Goal: Use online tool/utility: Utilize a website feature to perform a specific function

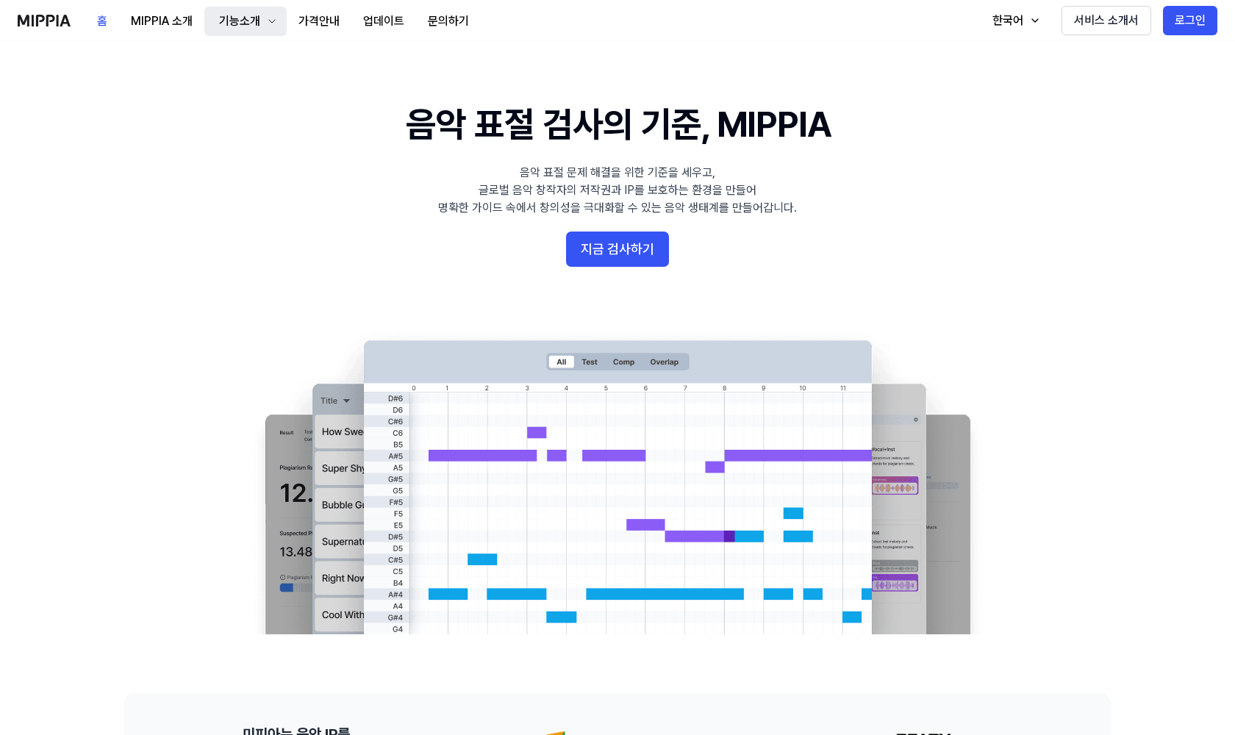
click at [244, 35] on button "기능소개" at bounding box center [245, 21] width 82 height 29
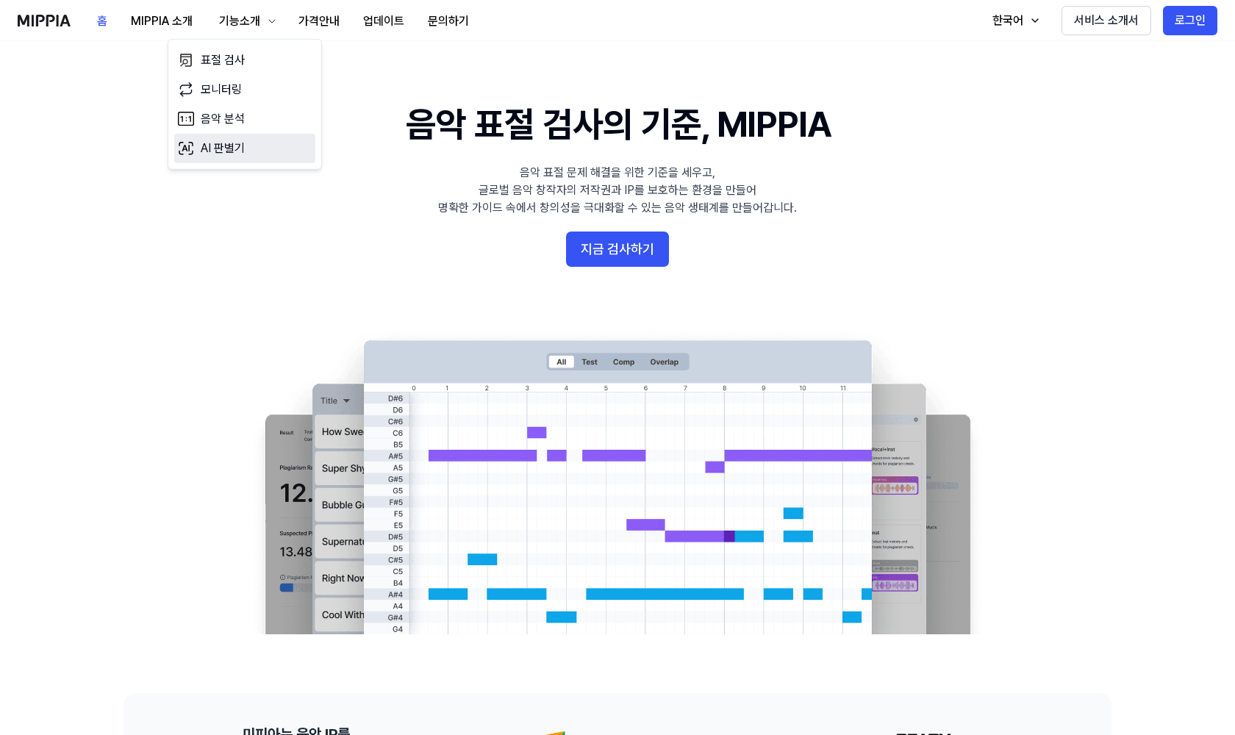
click at [203, 146] on link "AI 판별기" at bounding box center [244, 148] width 141 height 29
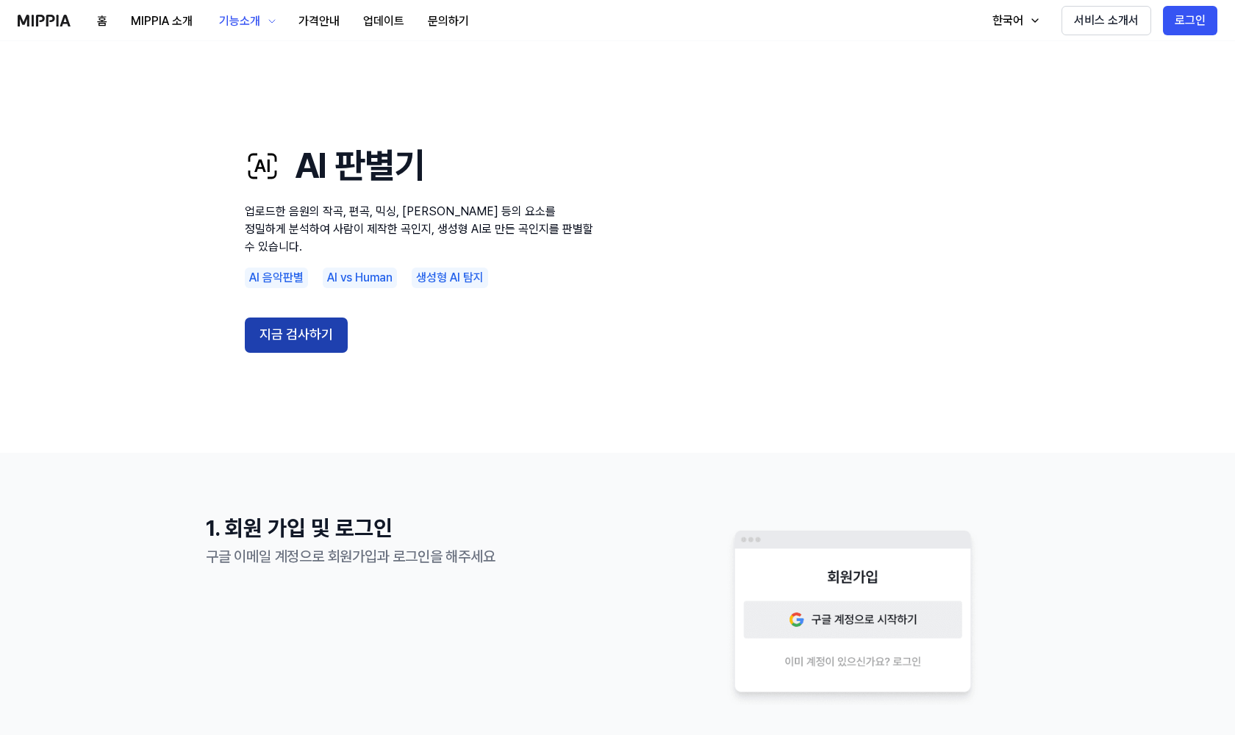
click at [284, 329] on button "지금 검사하기" at bounding box center [296, 335] width 103 height 35
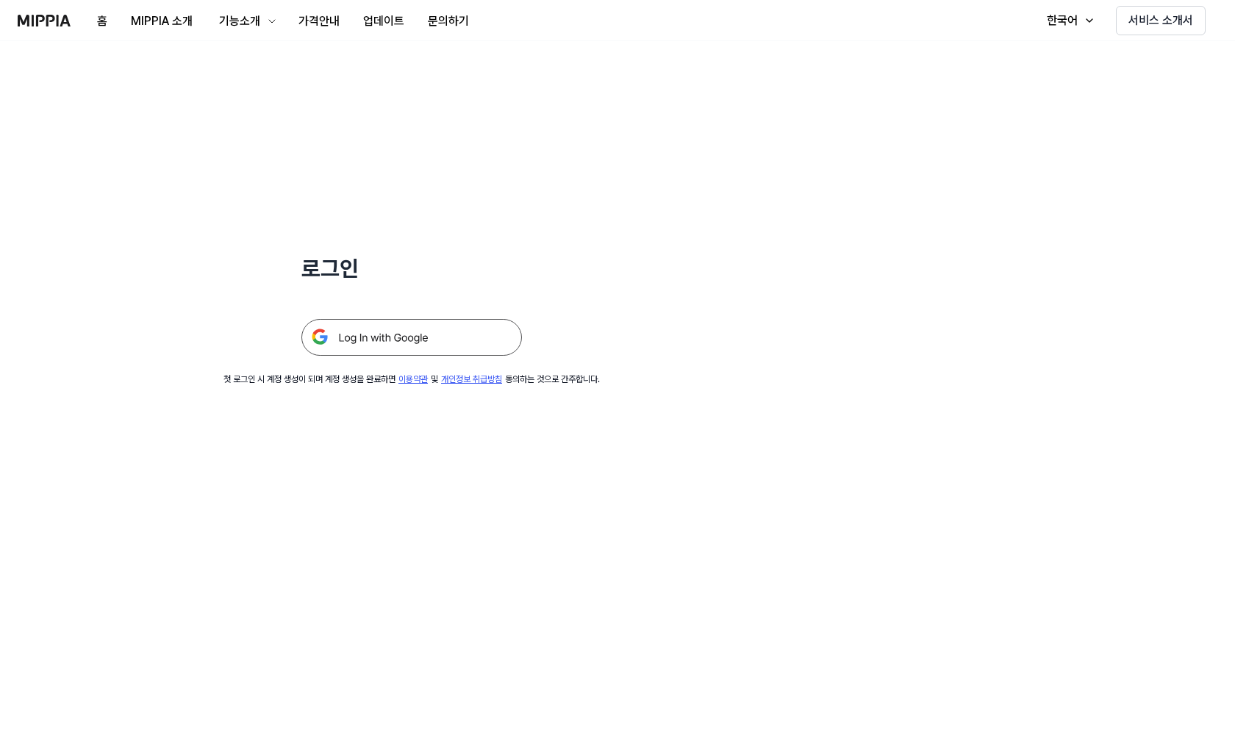
click at [359, 340] on img at bounding box center [411, 337] width 221 height 37
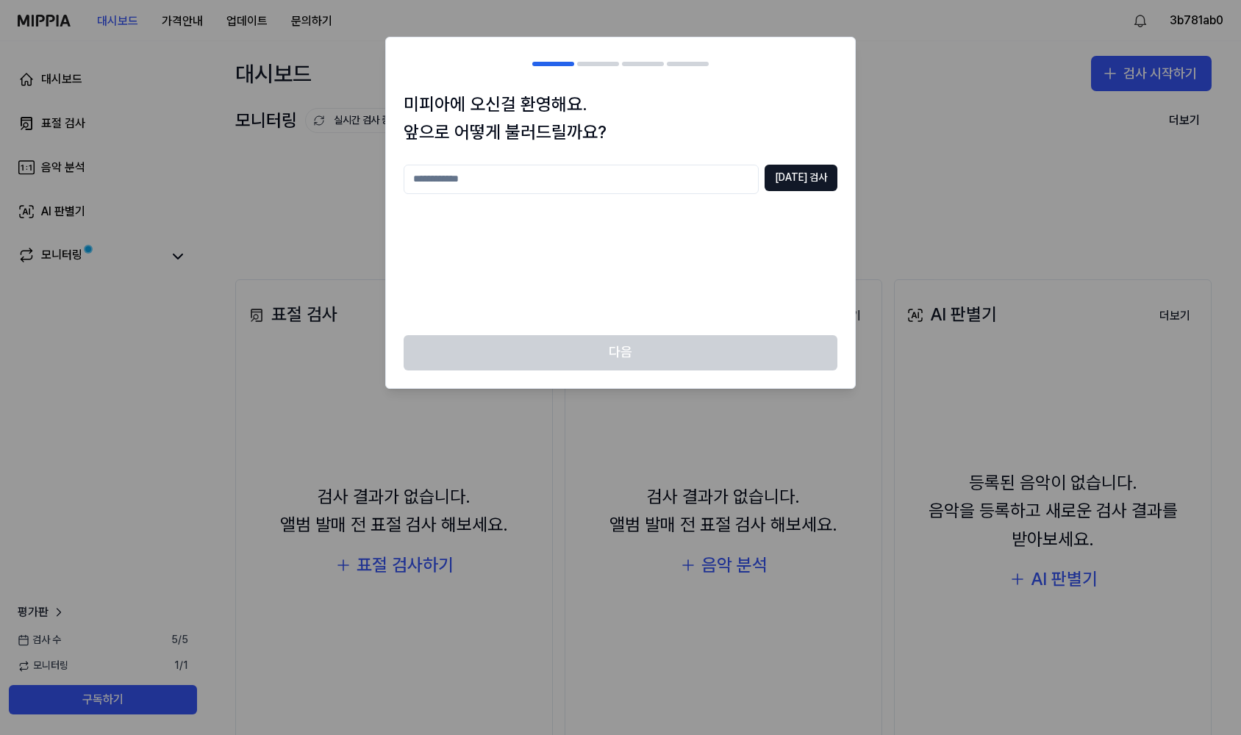
click at [603, 184] on input "text" at bounding box center [581, 179] width 355 height 29
type input "***"
click at [805, 181] on button "중복 검사" at bounding box center [800, 178] width 73 height 26
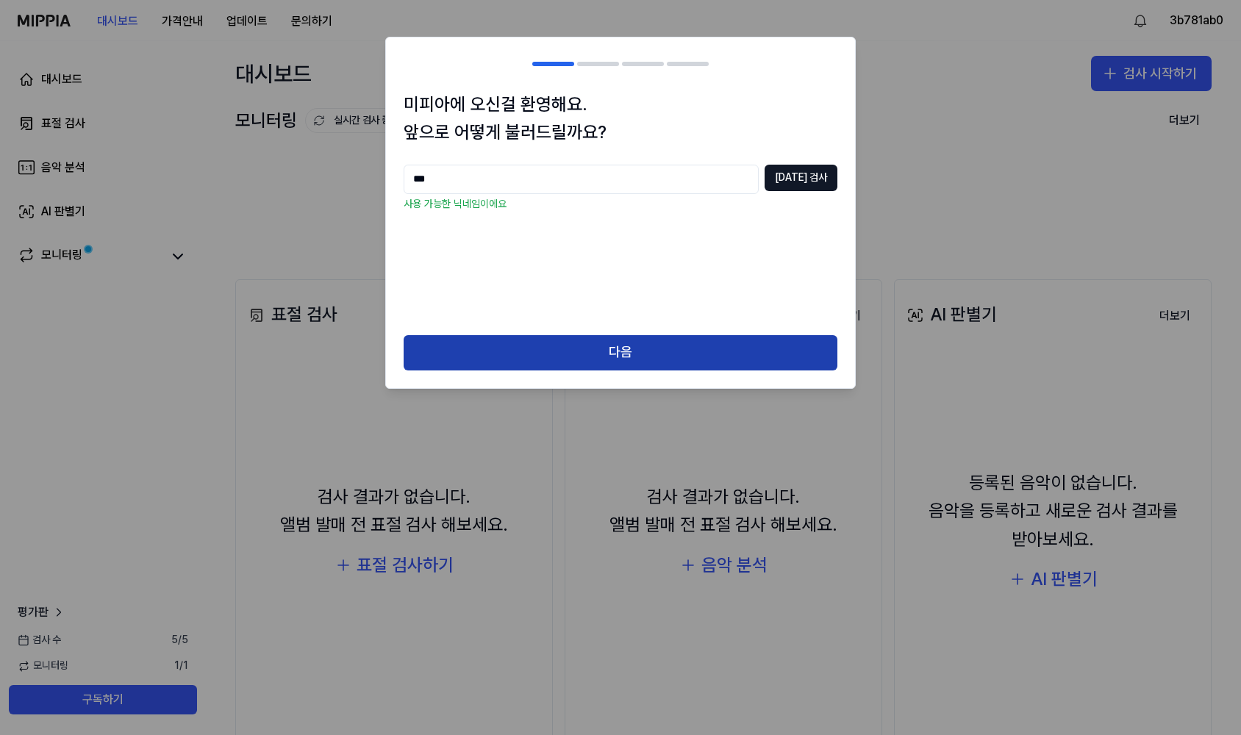
click at [662, 350] on button "다음" at bounding box center [621, 352] width 434 height 35
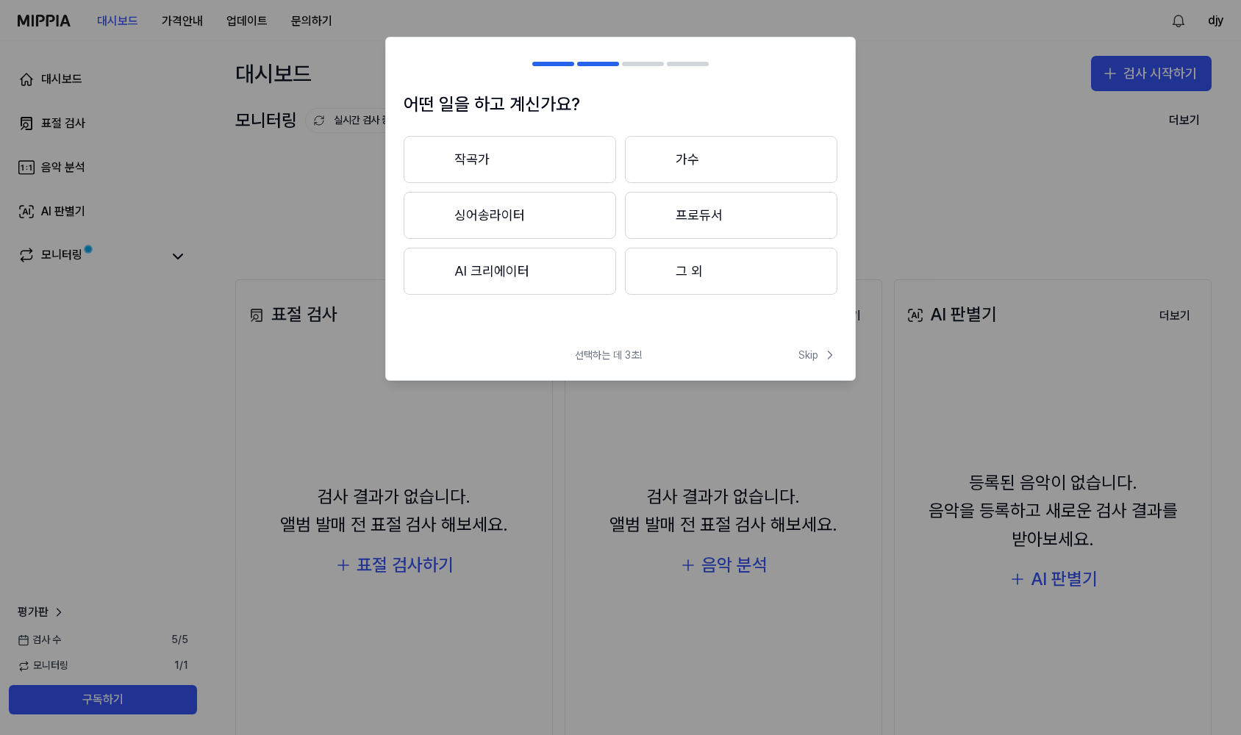
click at [552, 158] on button "작곡가" at bounding box center [510, 159] width 212 height 47
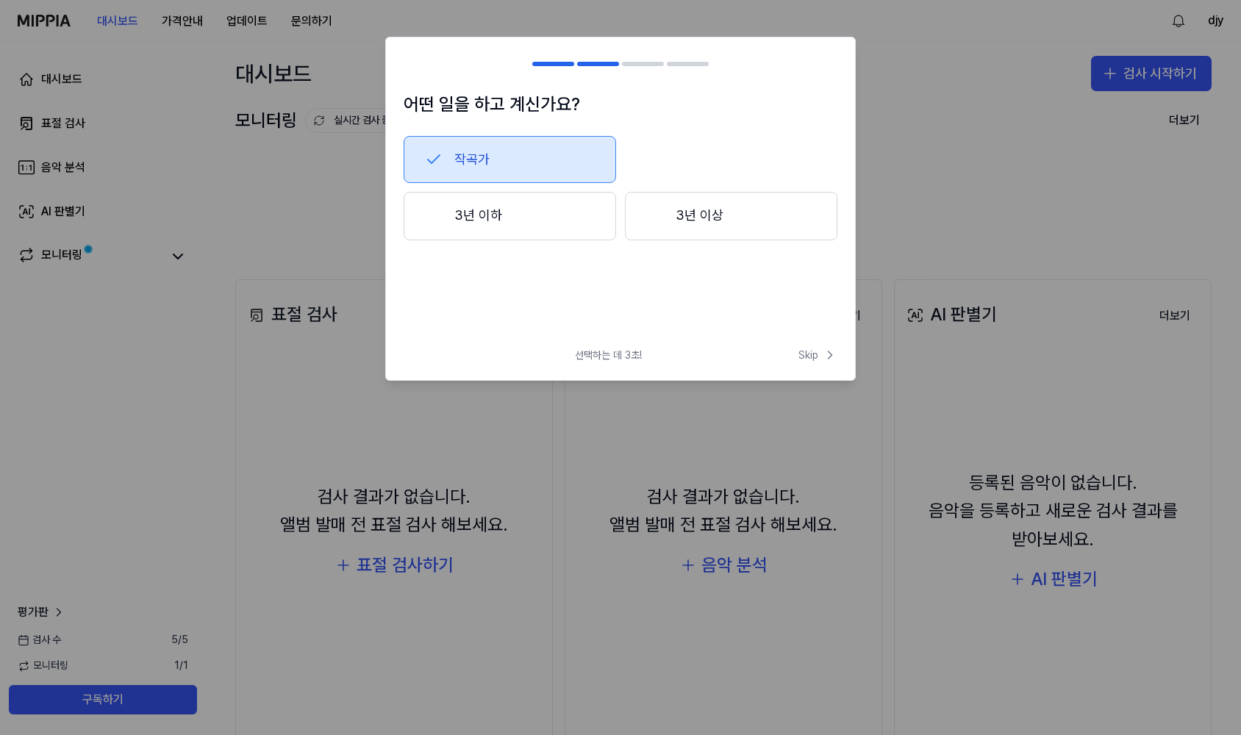
click at [559, 229] on button "3년 이하" at bounding box center [510, 216] width 212 height 49
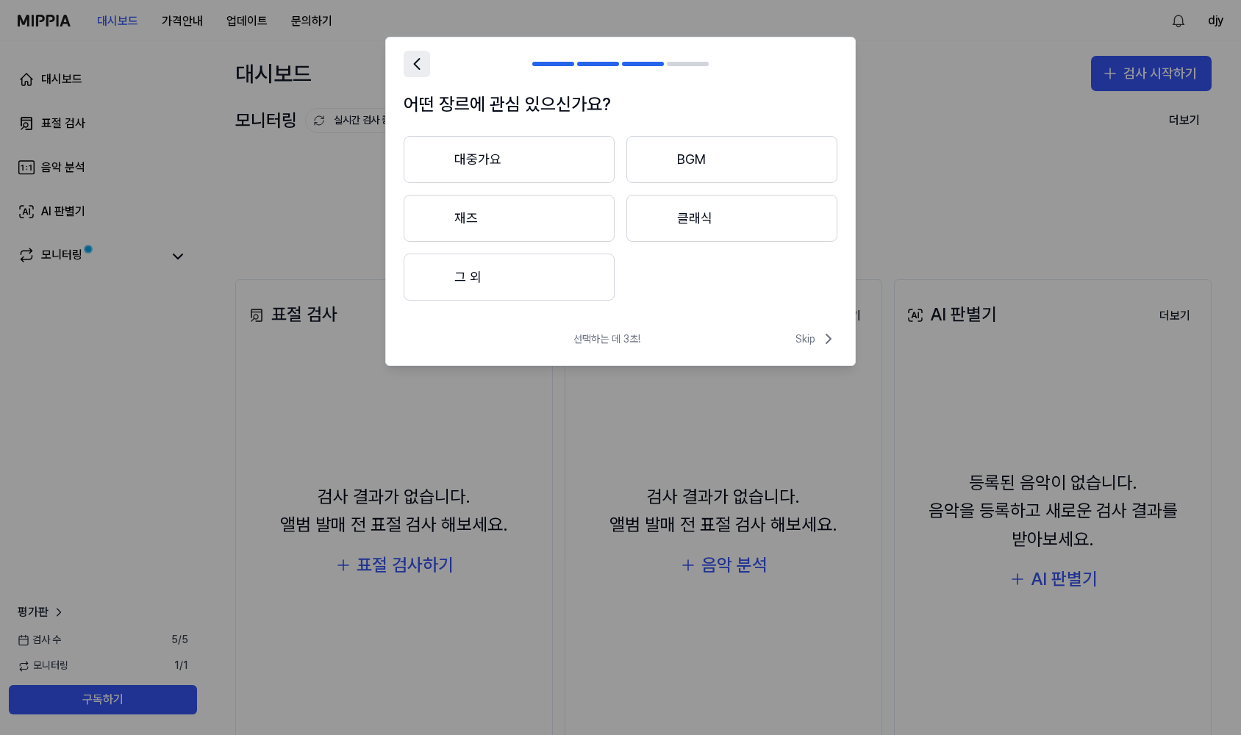
click at [415, 71] on icon at bounding box center [416, 64] width 21 height 21
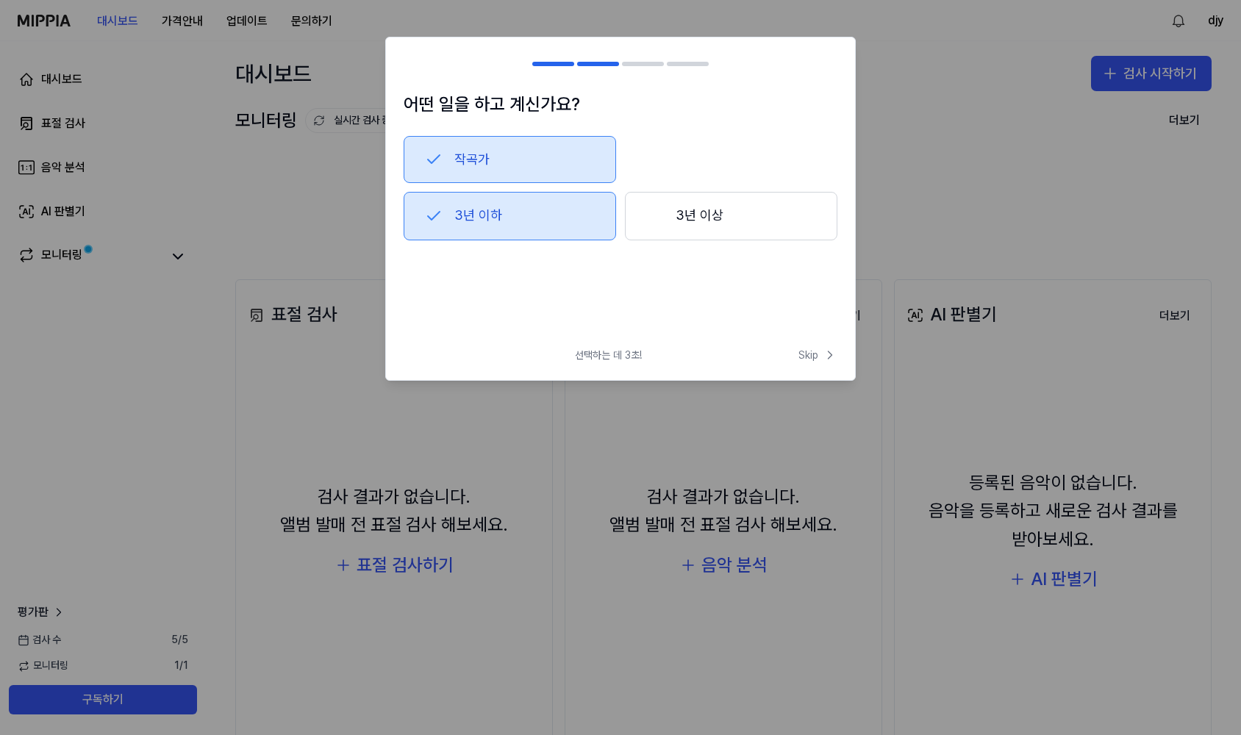
click at [650, 228] on button "3년 이상" at bounding box center [731, 216] width 212 height 49
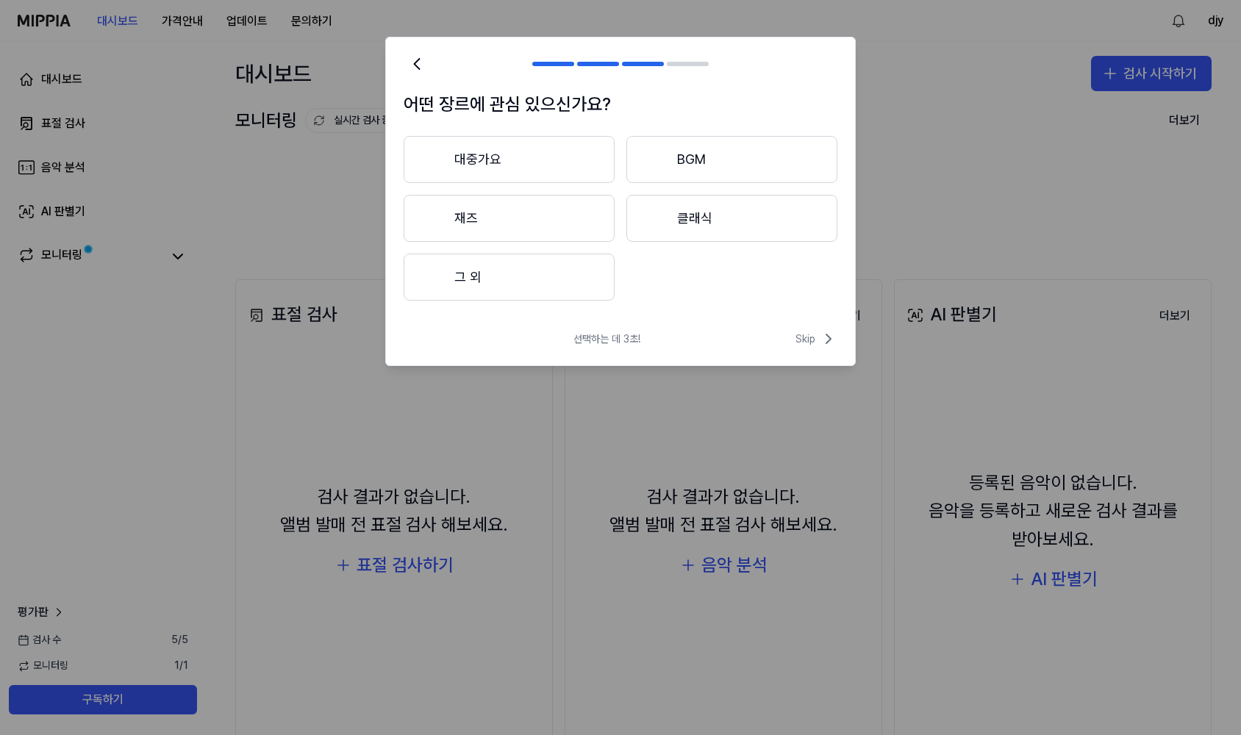
click at [550, 281] on button "그 외" at bounding box center [509, 277] width 211 height 47
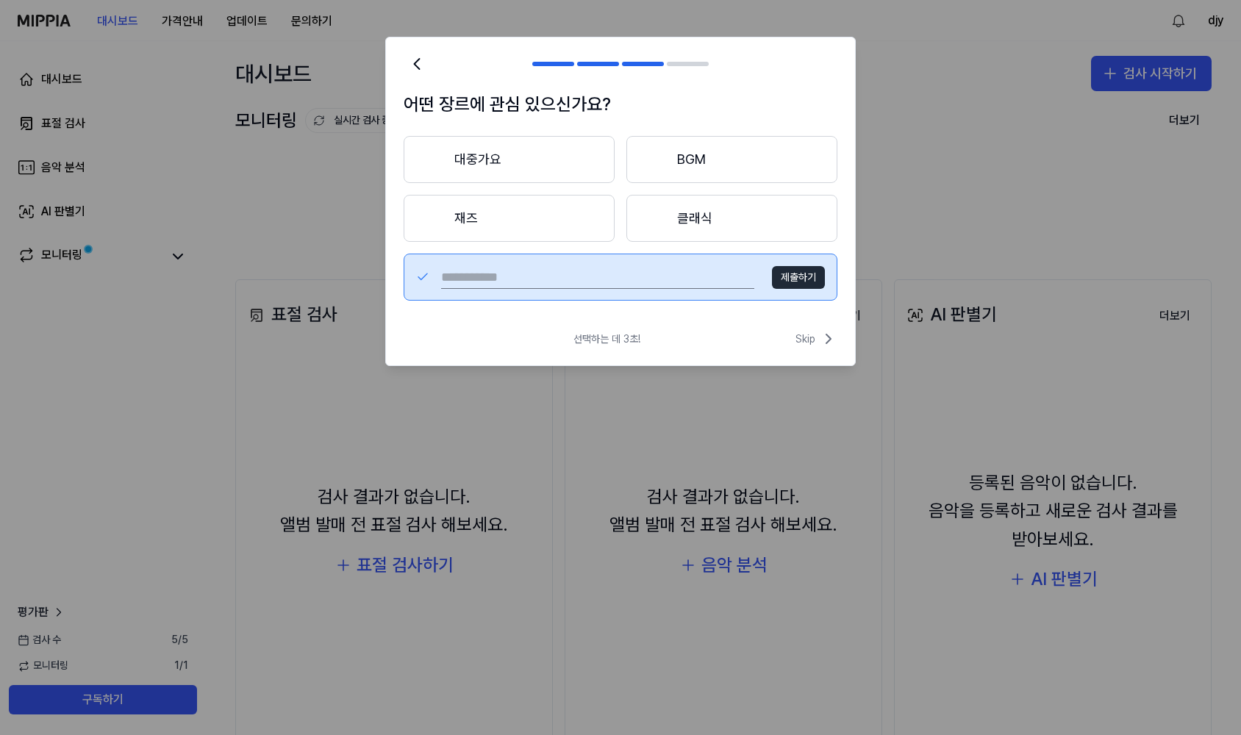
click at [626, 283] on input "text" at bounding box center [597, 277] width 313 height 24
type input "*****"
click at [774, 271] on button "제출하기" at bounding box center [798, 278] width 53 height 24
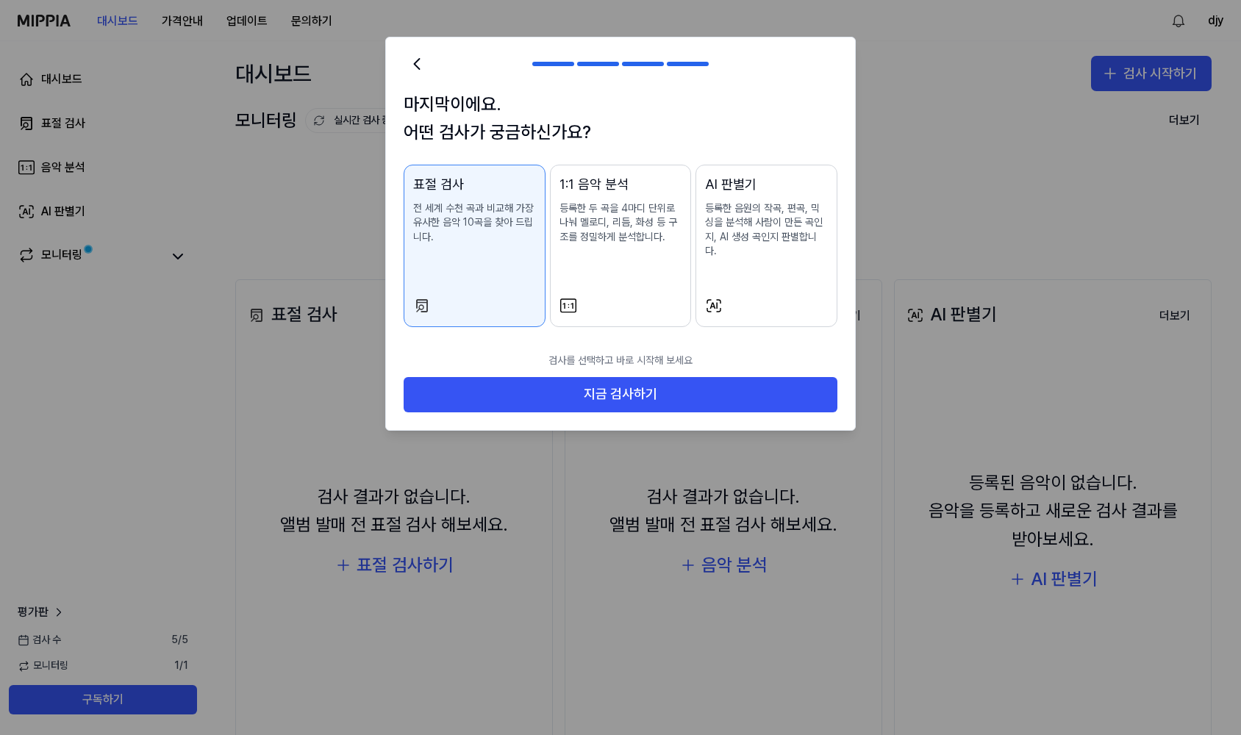
click at [731, 254] on div "AI 판별기 등록한 음원의 작곡, 편곡, 믹싱을 분석해 사람이 만든 곡인지, AI 생성 곡인지 판별합니다." at bounding box center [766, 231] width 123 height 114
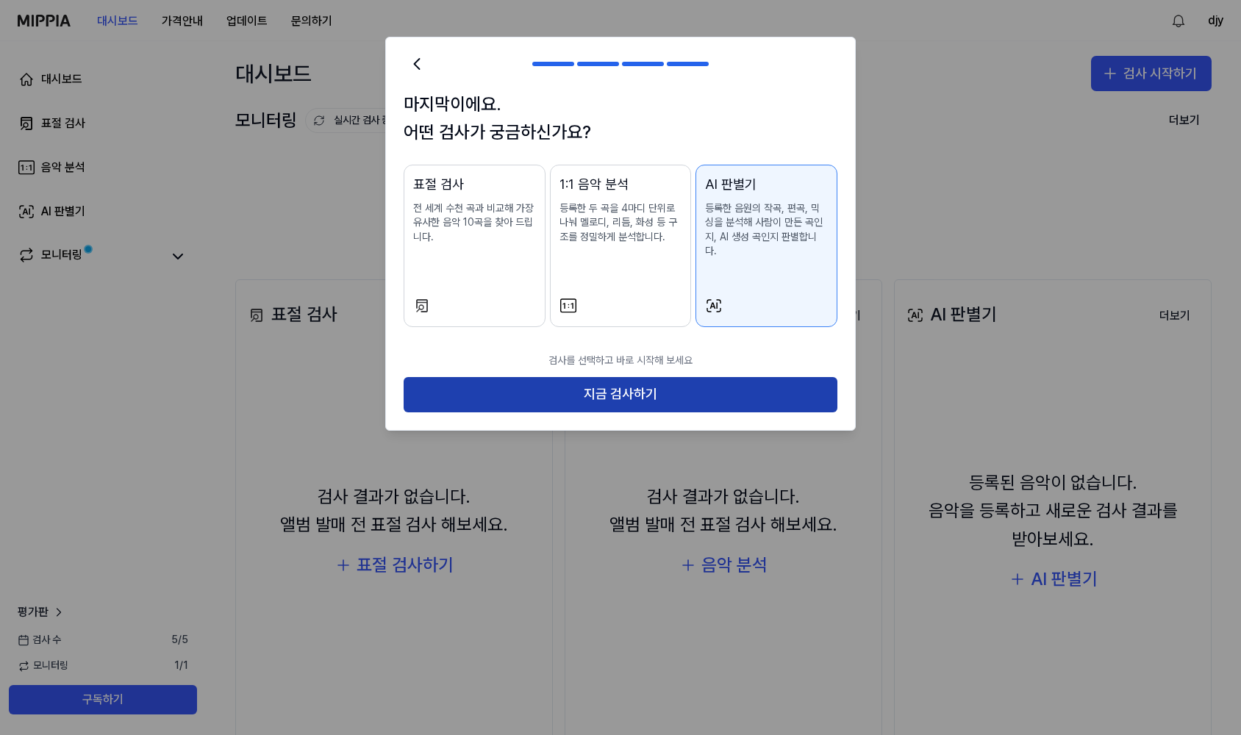
click at [634, 377] on button "지금 검사하기" at bounding box center [621, 394] width 434 height 35
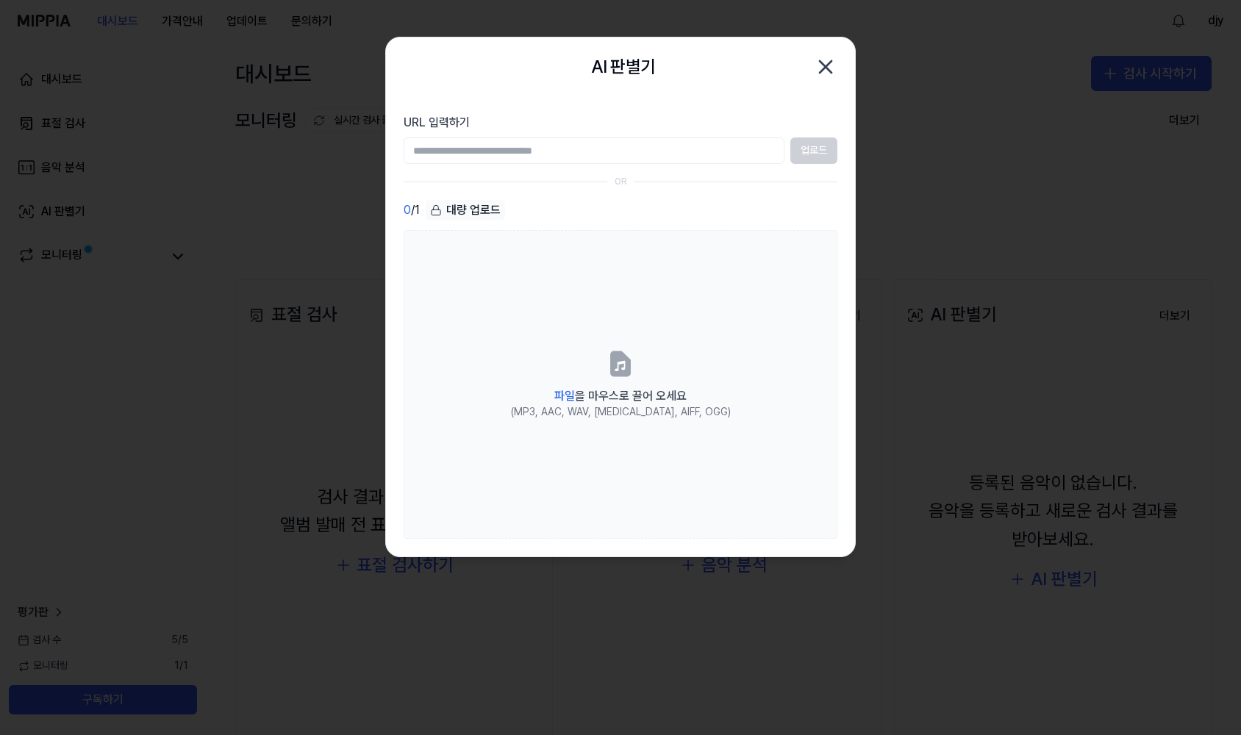
paste input "**********"
type input "**********"
click at [806, 154] on button "업로드" at bounding box center [813, 150] width 47 height 26
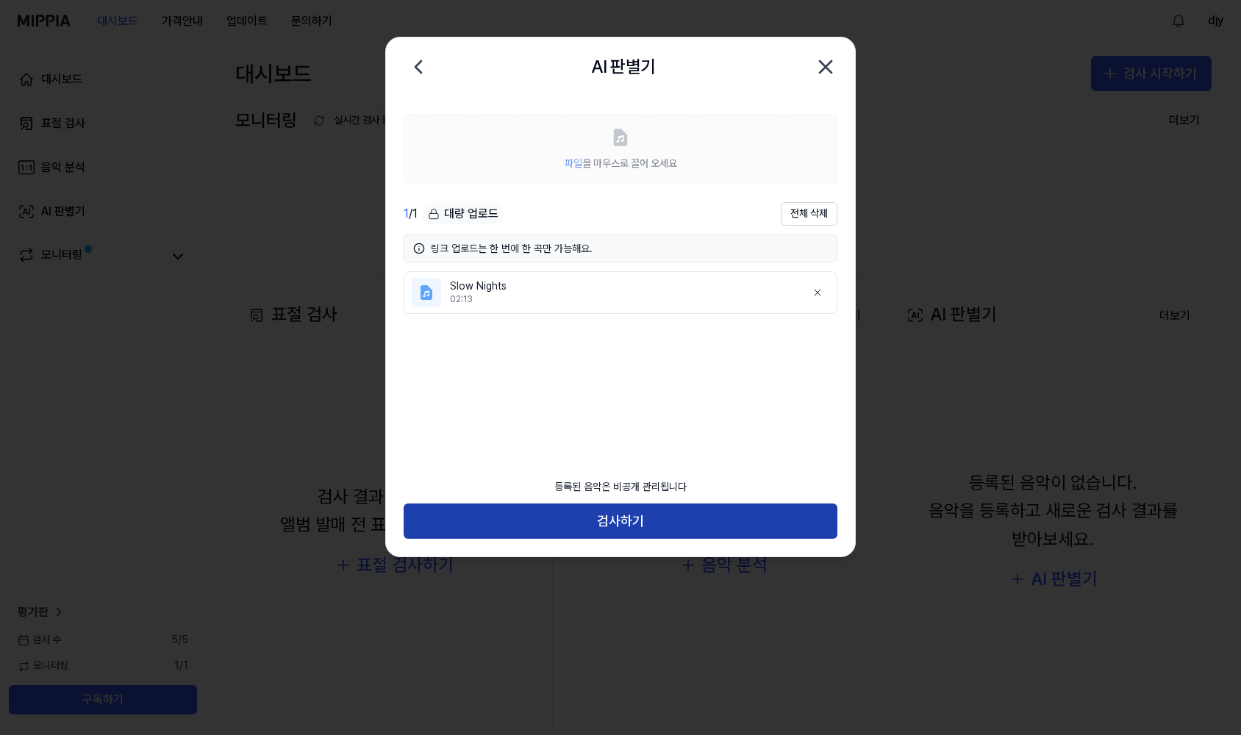
click at [573, 526] on button "검사하기" at bounding box center [621, 521] width 434 height 35
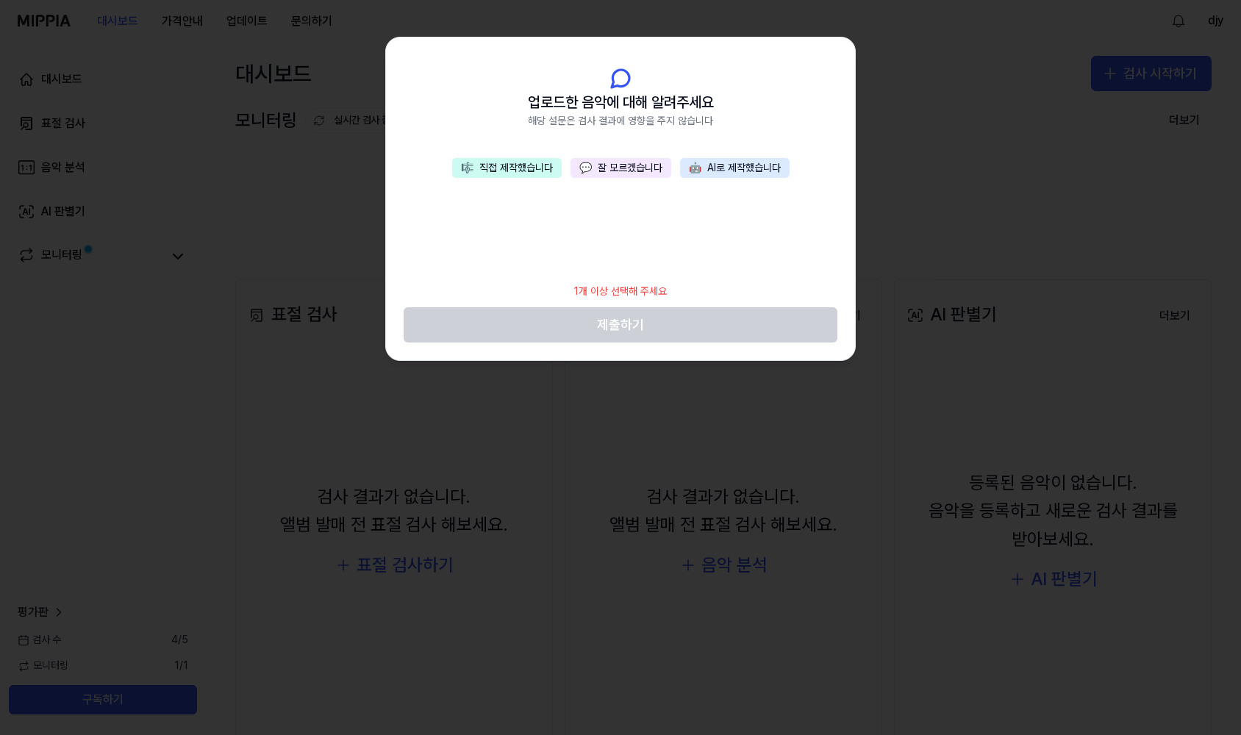
click at [624, 173] on button "💬 잘 모르겠습니다" at bounding box center [620, 168] width 101 height 21
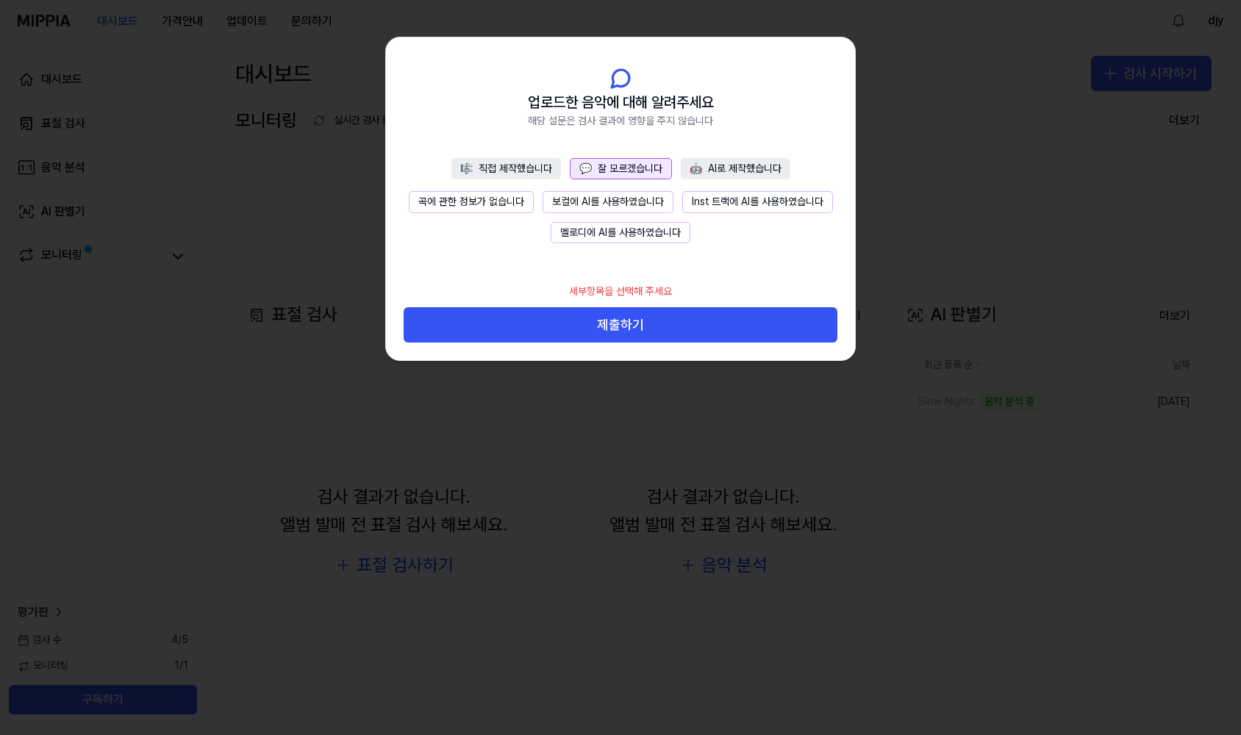
click at [505, 205] on button "곡에 관한 정보가 없습니다" at bounding box center [471, 202] width 125 height 22
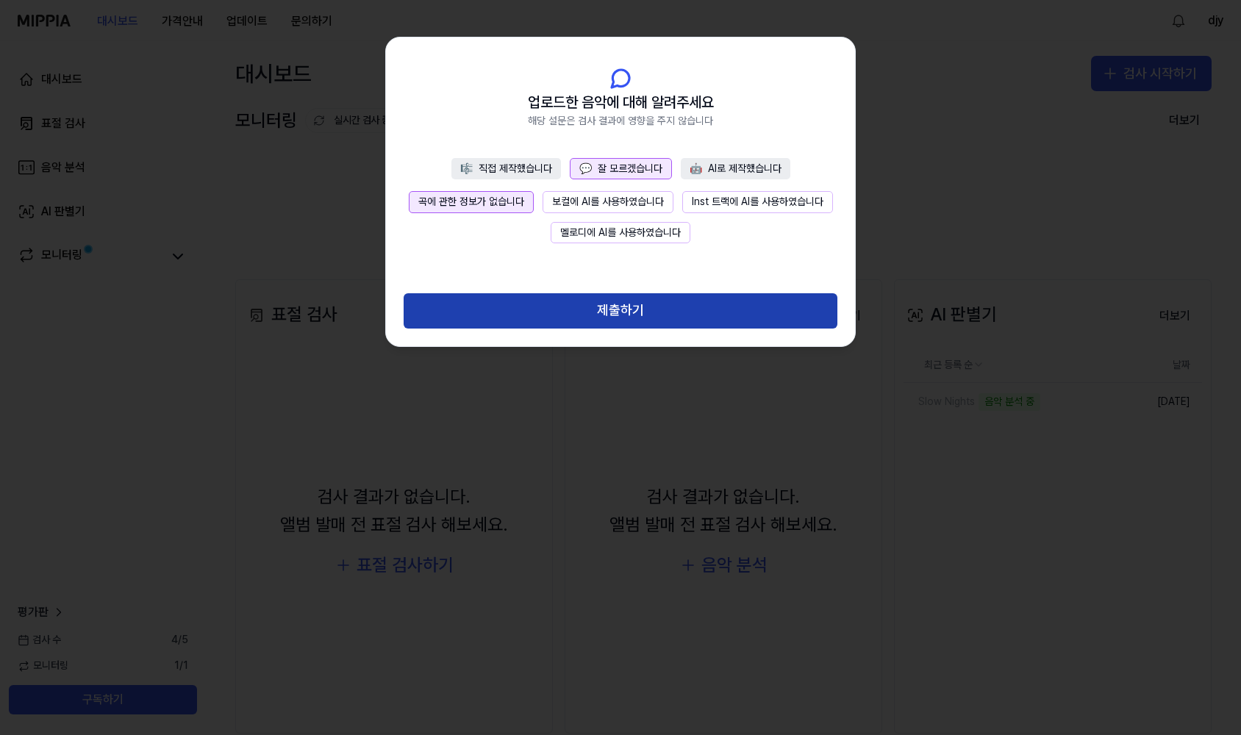
click at [617, 312] on button "제출하기" at bounding box center [621, 310] width 434 height 35
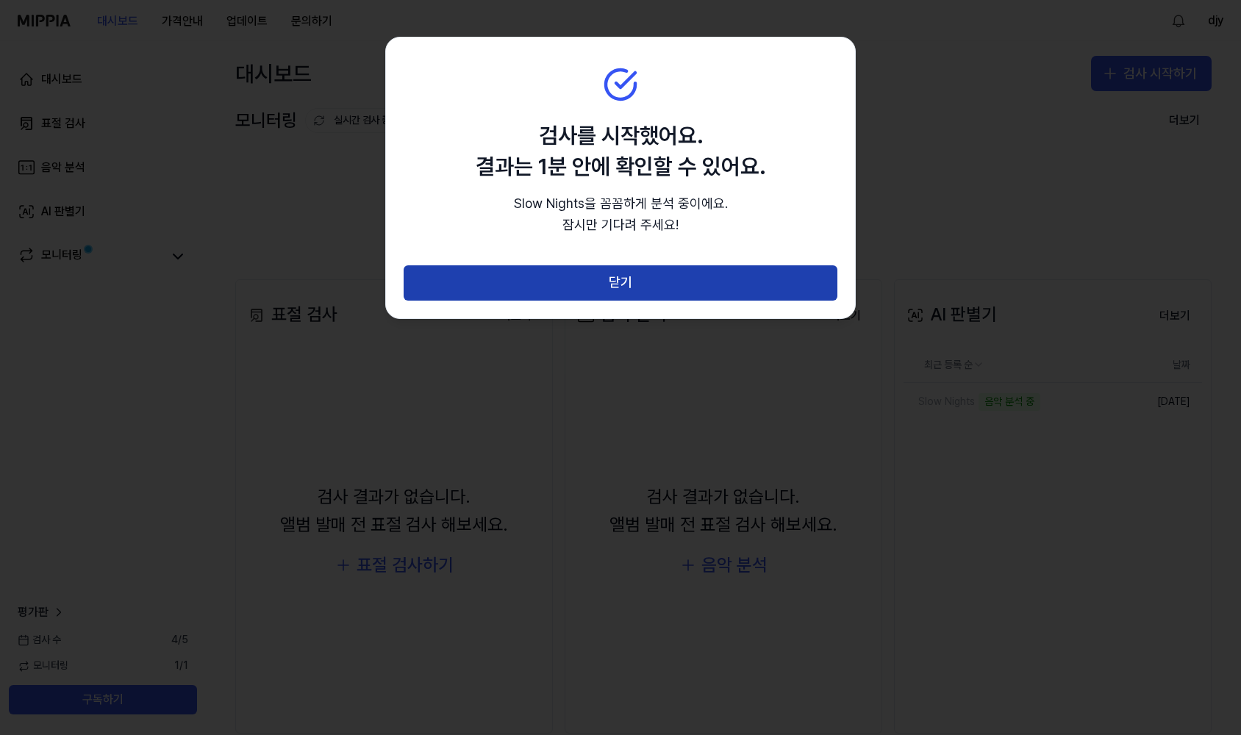
click at [593, 282] on button "닫기" at bounding box center [621, 282] width 434 height 35
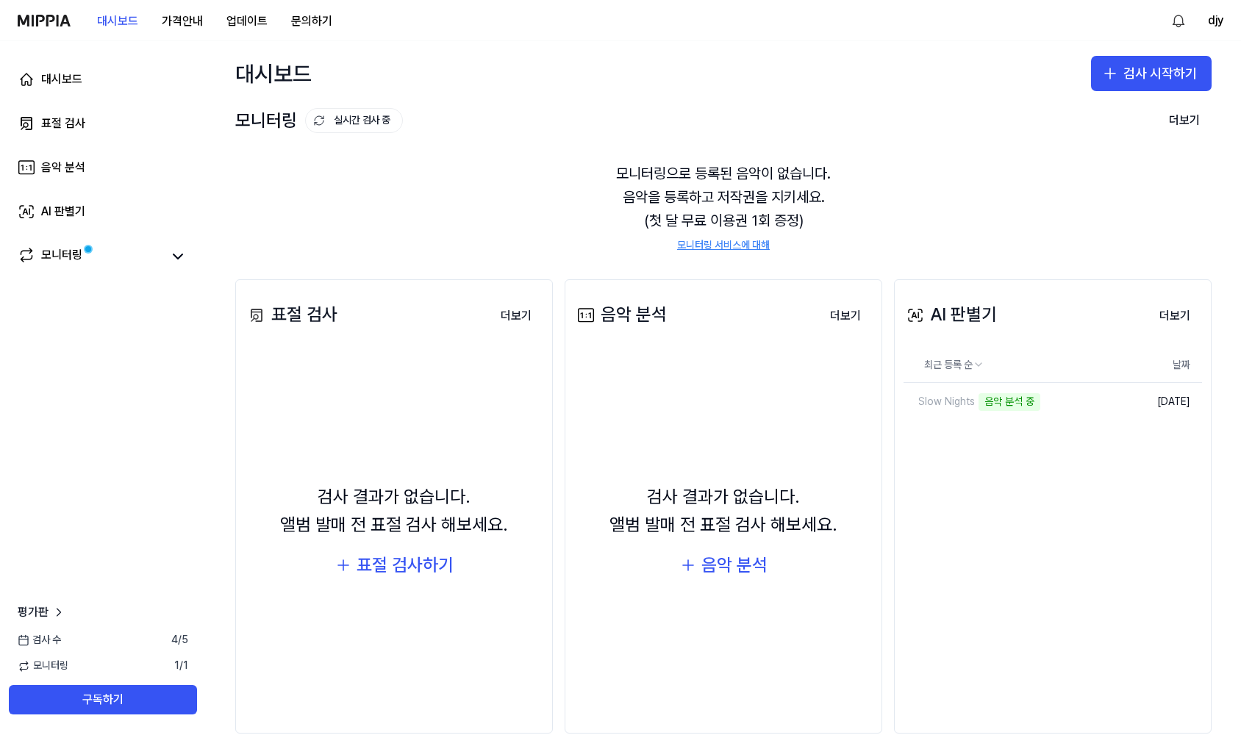
scroll to position [27, 0]
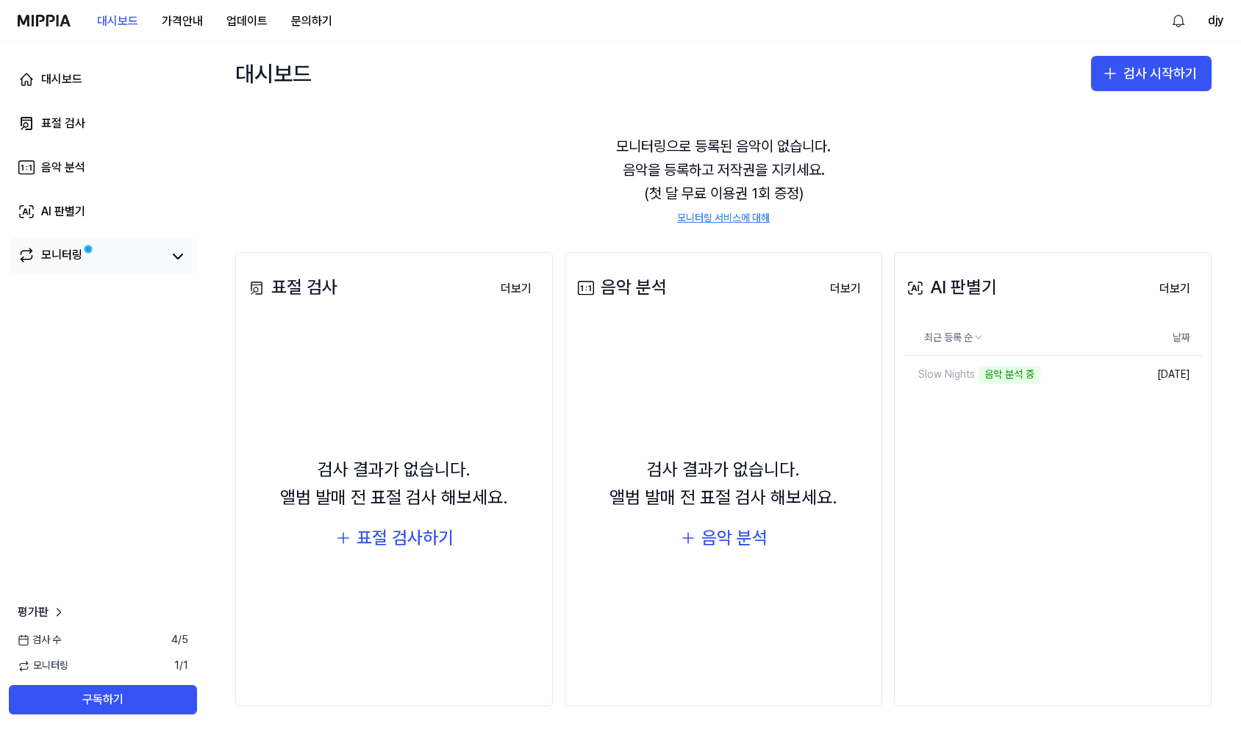
click at [153, 264] on link "모니터링" at bounding box center [90, 256] width 144 height 21
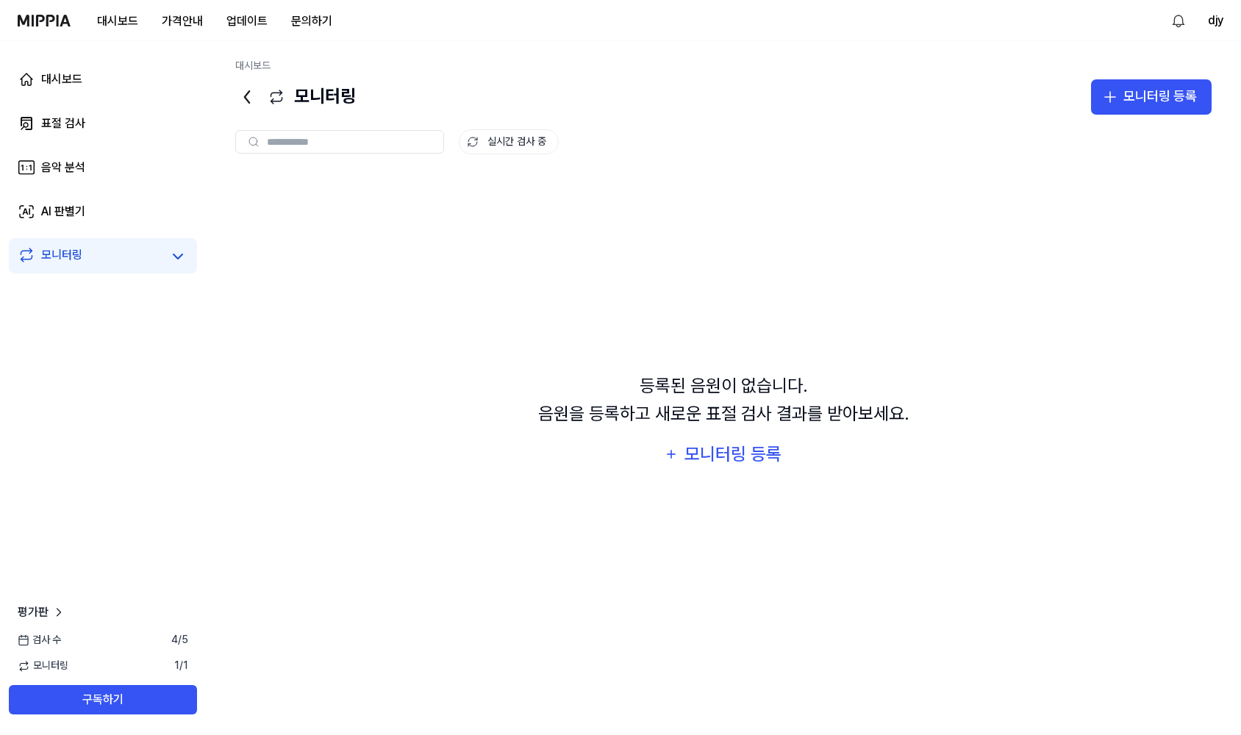
click at [160, 255] on link "모니터링" at bounding box center [90, 256] width 144 height 21
click at [149, 221] on link "AI 판별기" at bounding box center [103, 211] width 188 height 35
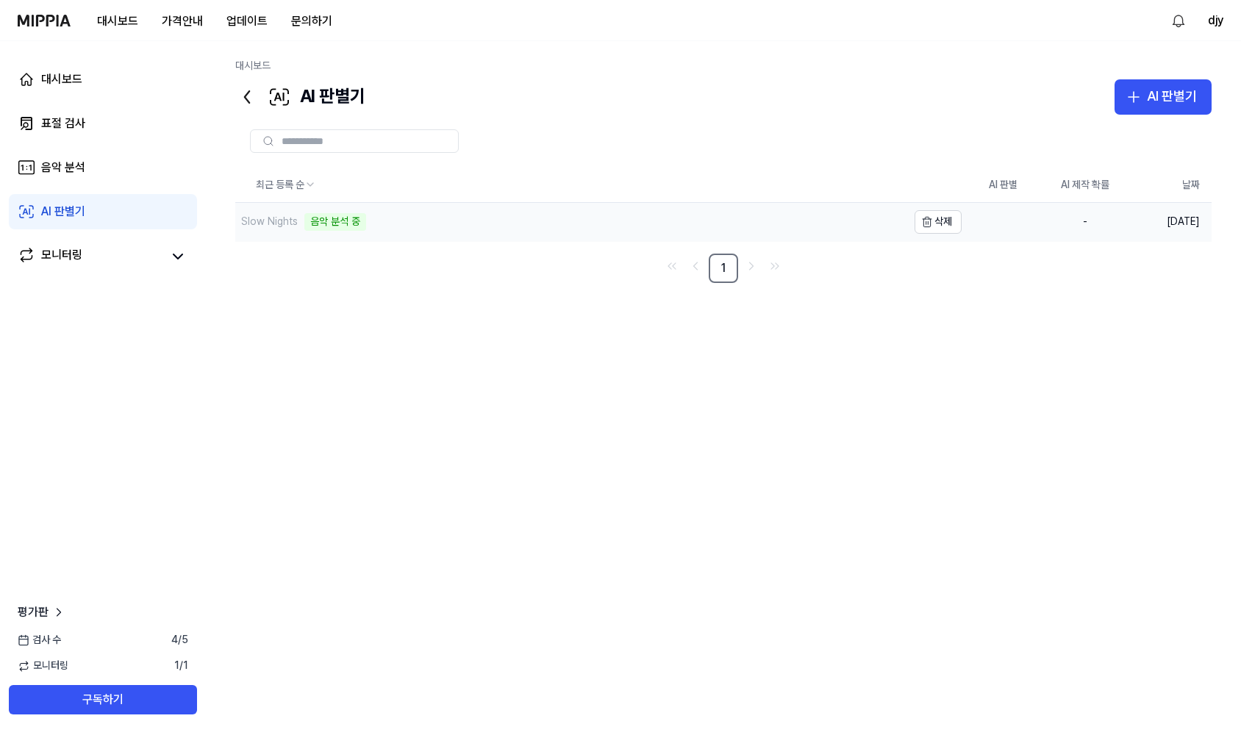
click at [439, 215] on div "Slow Nights 음악 분석 중" at bounding box center [571, 222] width 672 height 38
click at [117, 167] on link "음악 분석" at bounding box center [103, 167] width 188 height 35
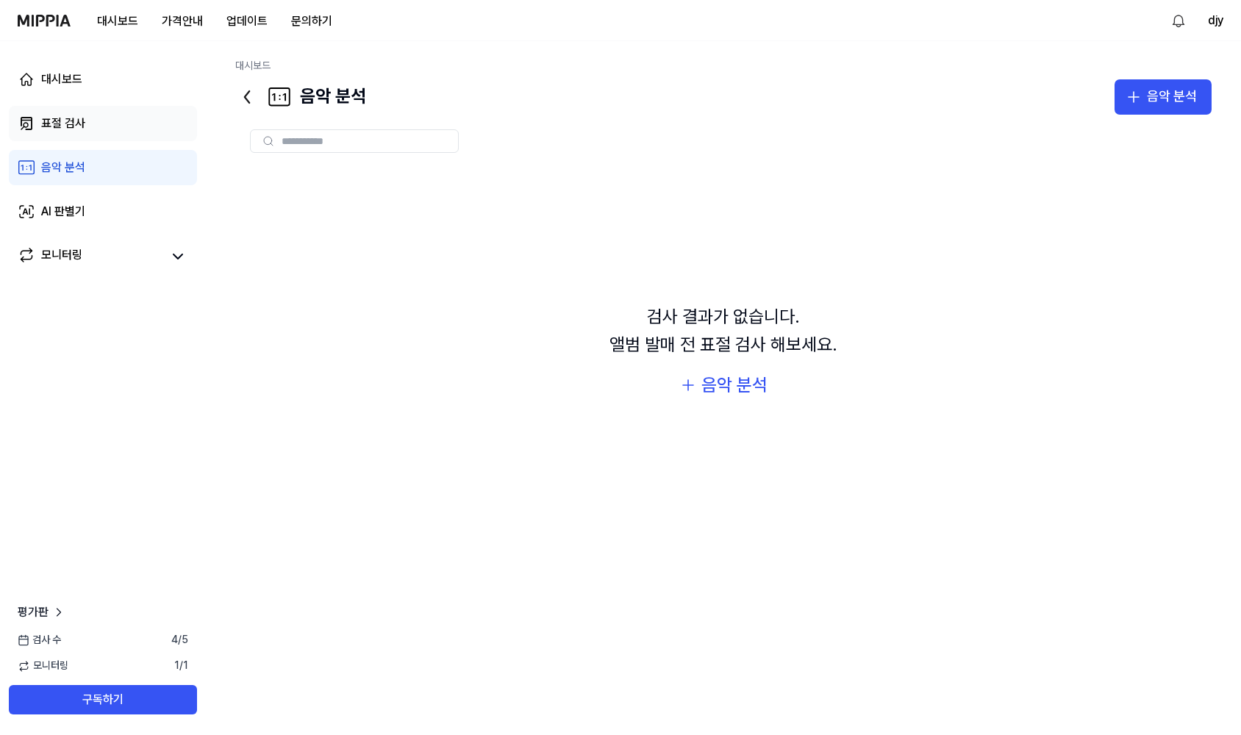
click at [117, 128] on link "표절 검사" at bounding box center [103, 123] width 188 height 35
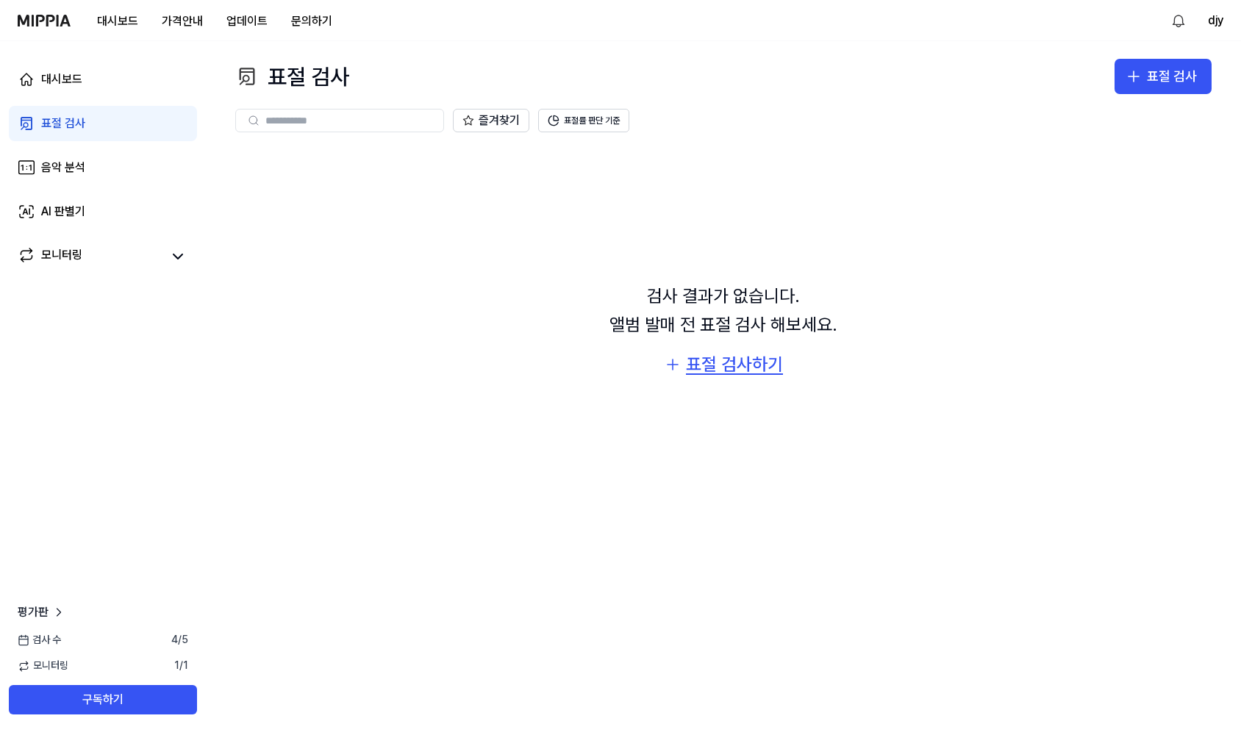
click at [709, 365] on div "표절 검사하기" at bounding box center [734, 365] width 97 height 28
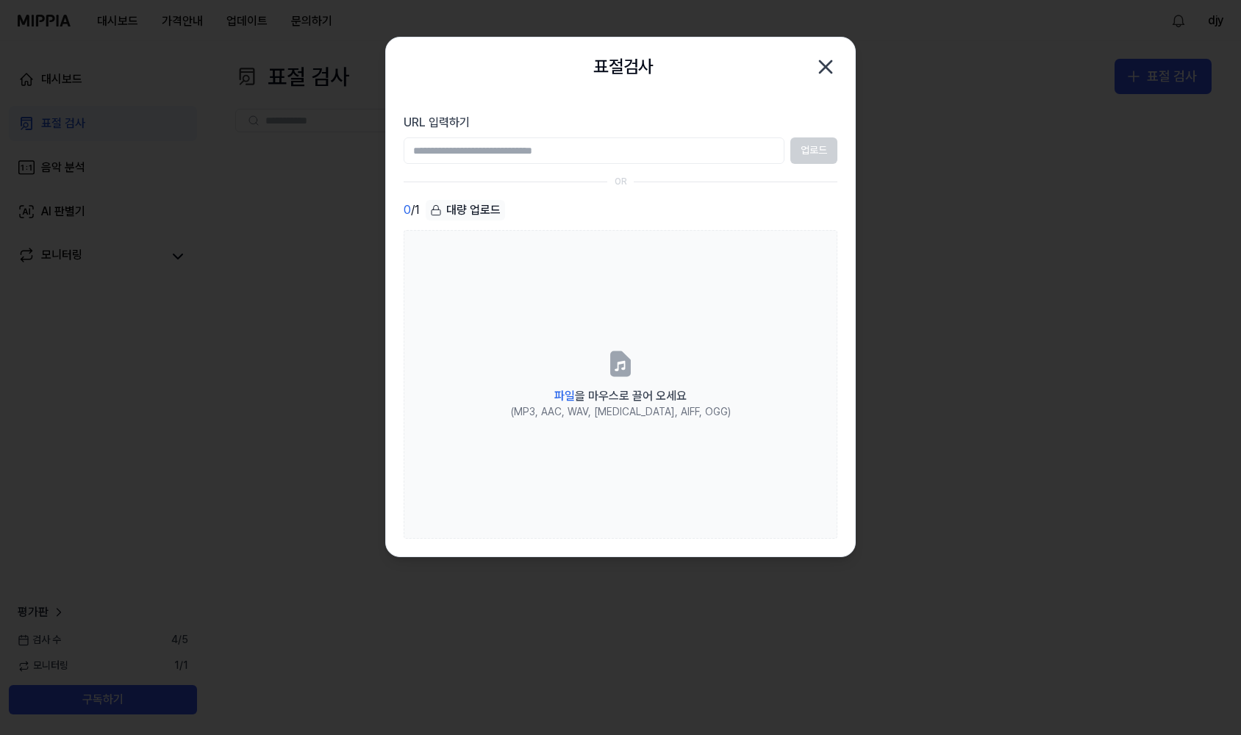
click at [519, 149] on input "URL 입력하기" at bounding box center [594, 150] width 381 height 26
click at [826, 62] on icon "button" at bounding box center [826, 67] width 24 height 24
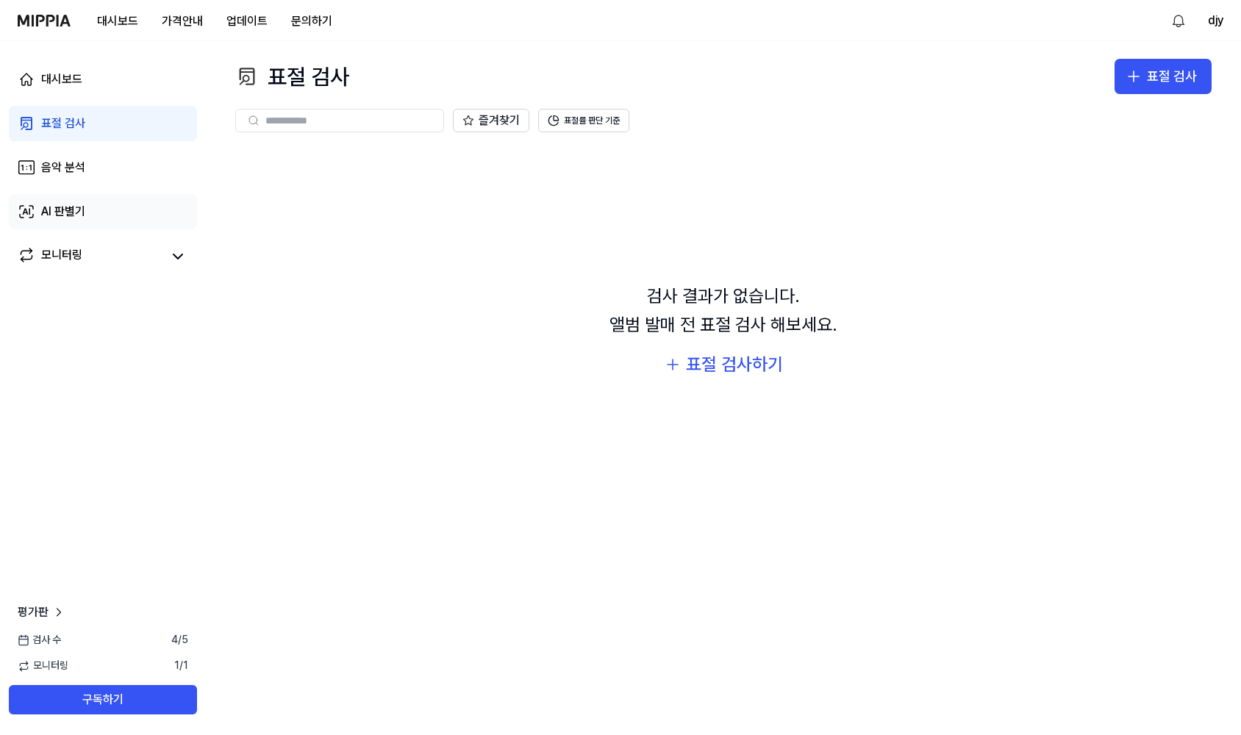
click at [93, 199] on link "AI 판별기" at bounding box center [103, 211] width 188 height 35
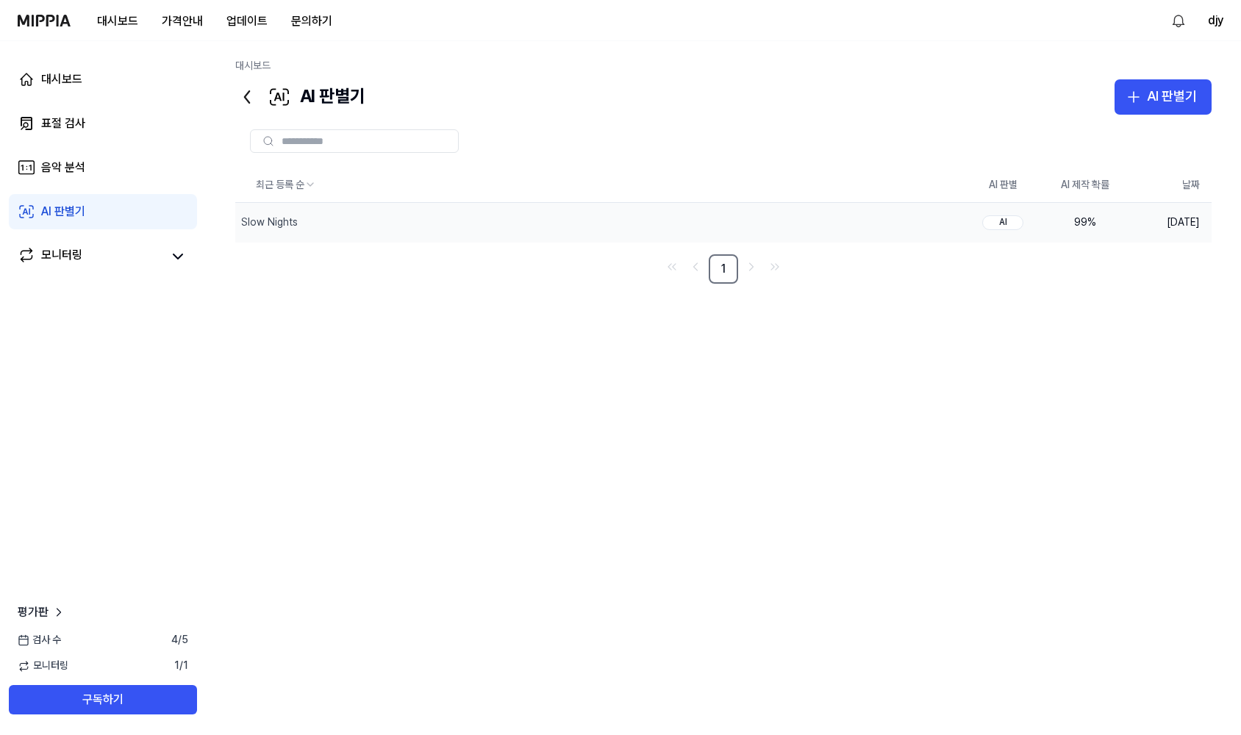
click at [1061, 222] on div "99 %" at bounding box center [1085, 222] width 59 height 15
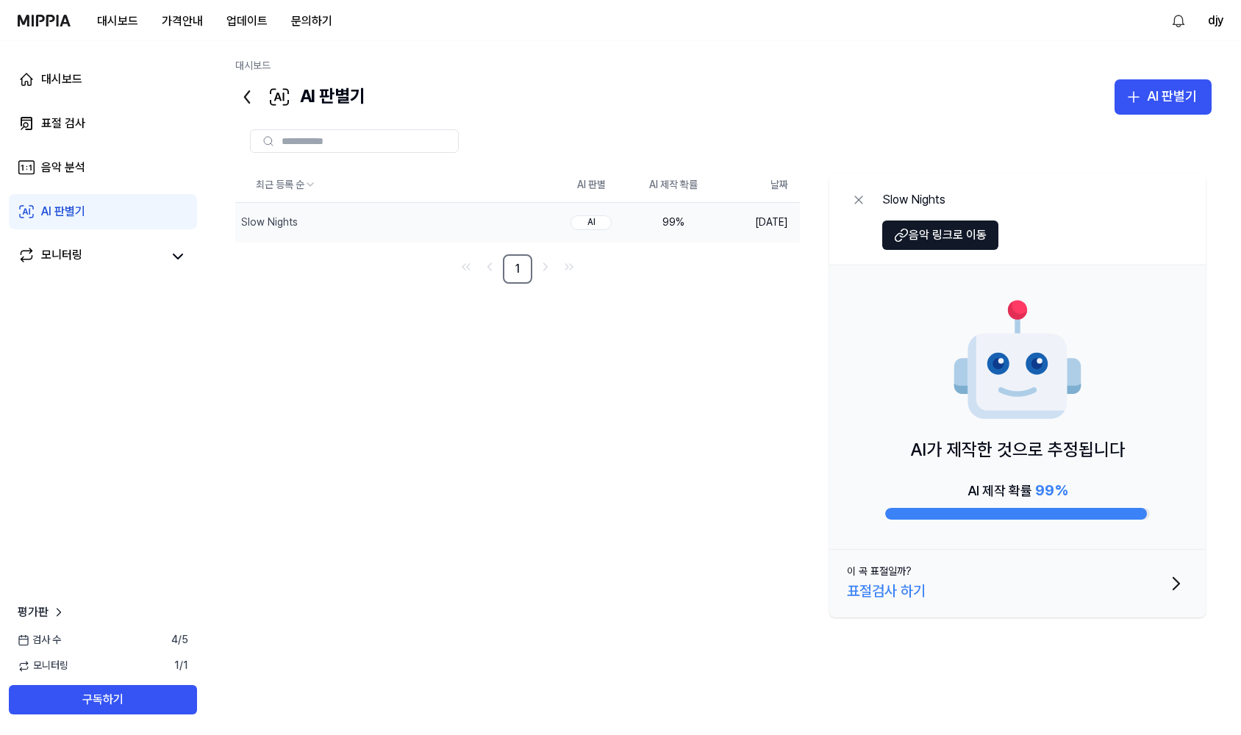
click at [1014, 421] on img at bounding box center [1017, 361] width 132 height 132
click at [1139, 93] on icon "button" at bounding box center [1134, 97] width 18 height 18
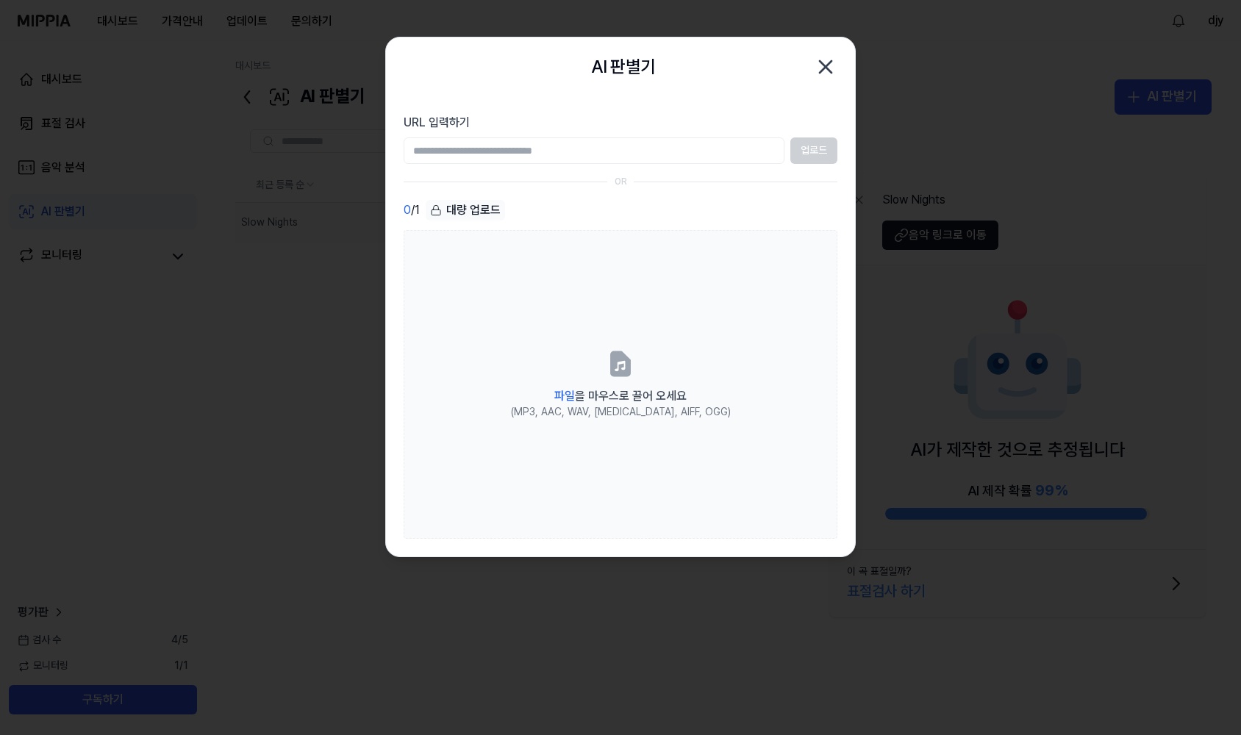
click at [582, 152] on input "URL 입력하기" at bounding box center [594, 150] width 381 height 26
paste input "**********"
type input "**********"
click at [806, 152] on button "업로드" at bounding box center [813, 150] width 47 height 26
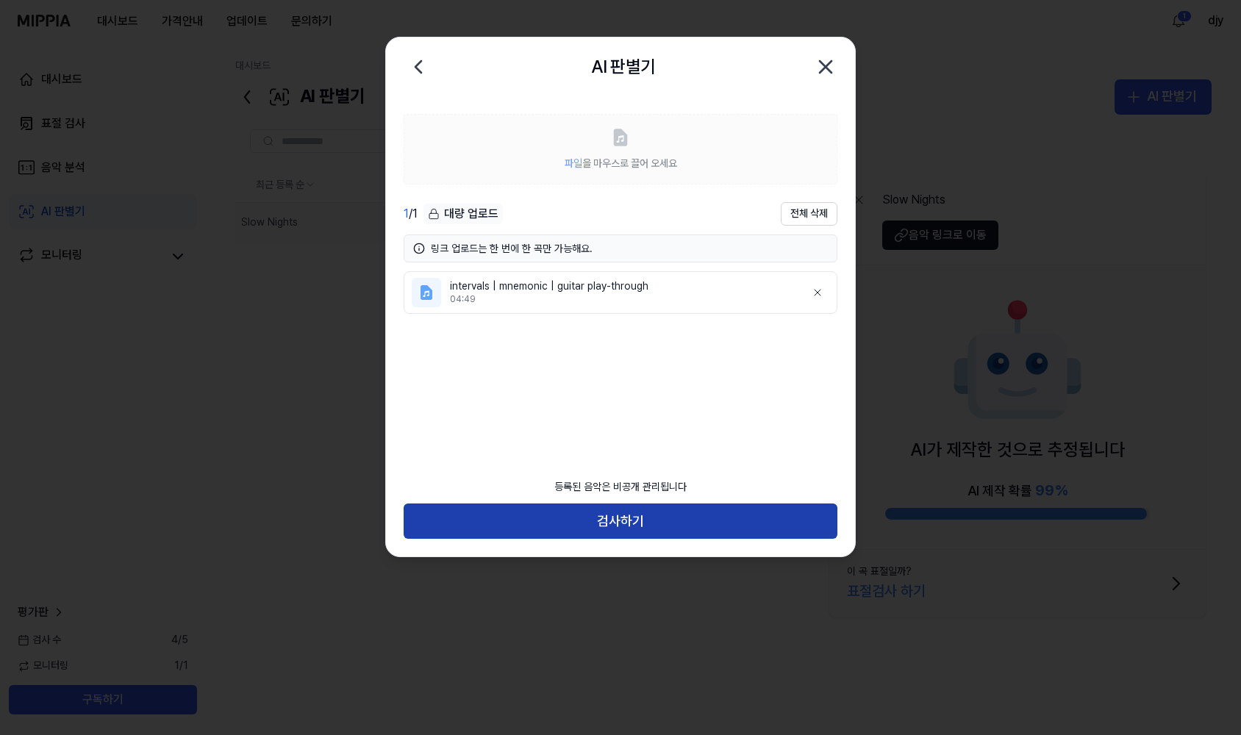
click at [595, 522] on button "검사하기" at bounding box center [621, 521] width 434 height 35
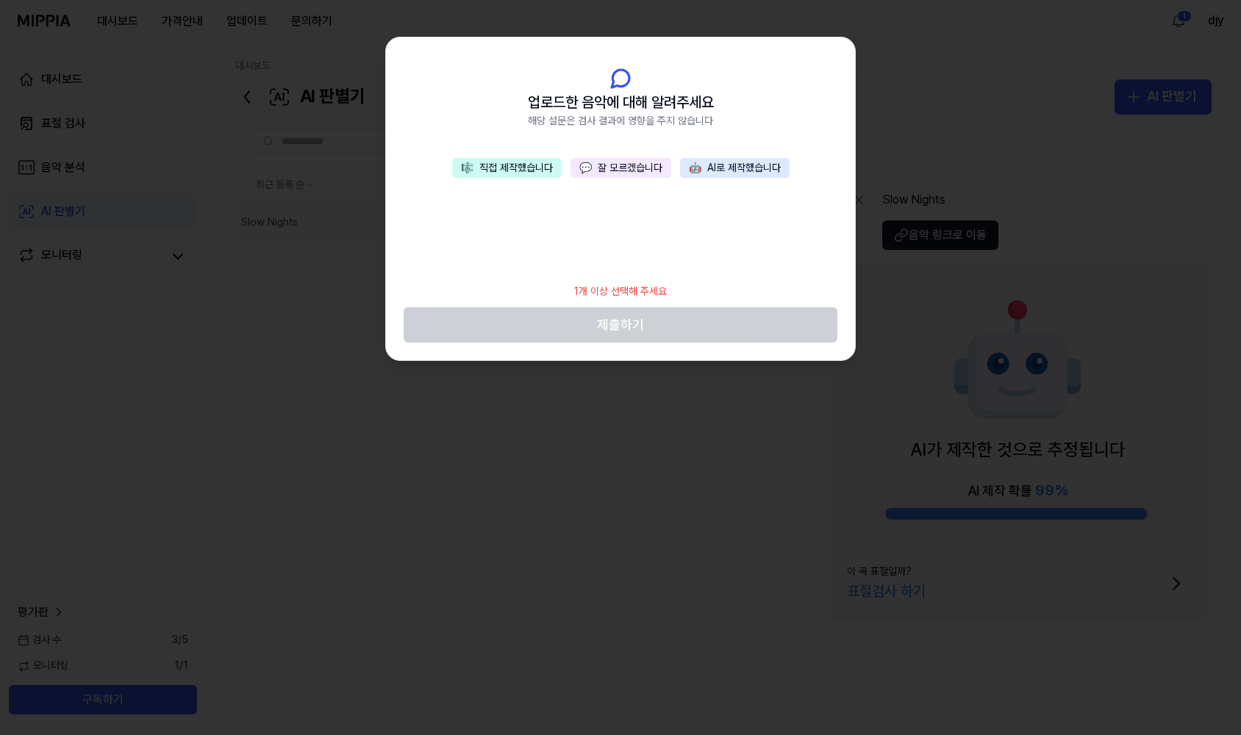
click at [635, 162] on button "💬 잘 모르겠습니다" at bounding box center [620, 168] width 101 height 21
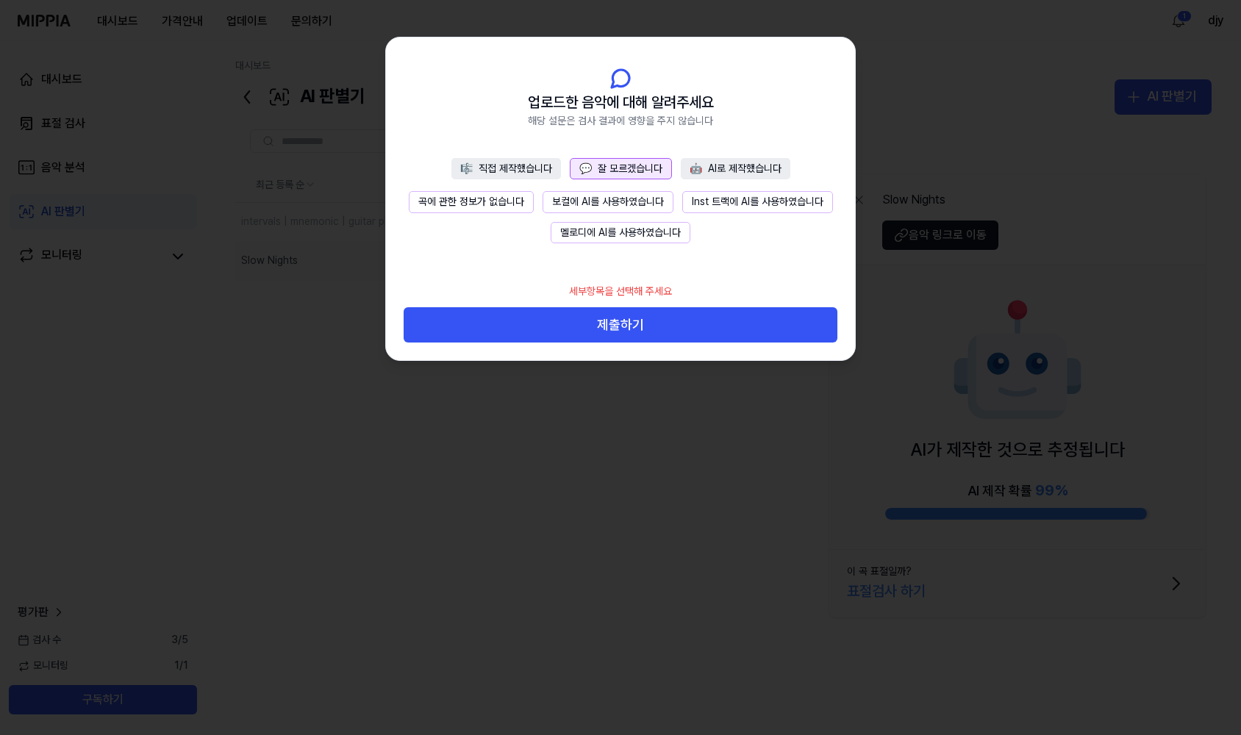
click at [494, 196] on button "곡에 관한 정보가 없습니다" at bounding box center [471, 202] width 125 height 22
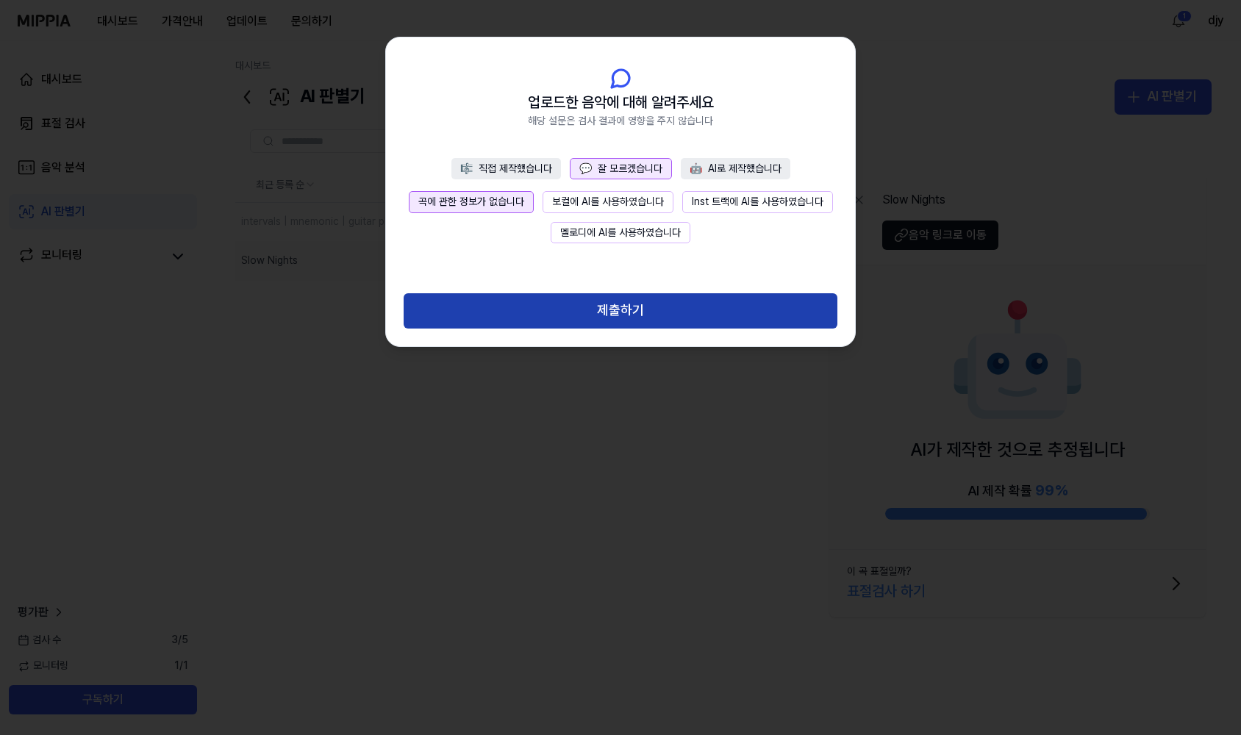
click at [567, 309] on button "제출하기" at bounding box center [621, 310] width 434 height 35
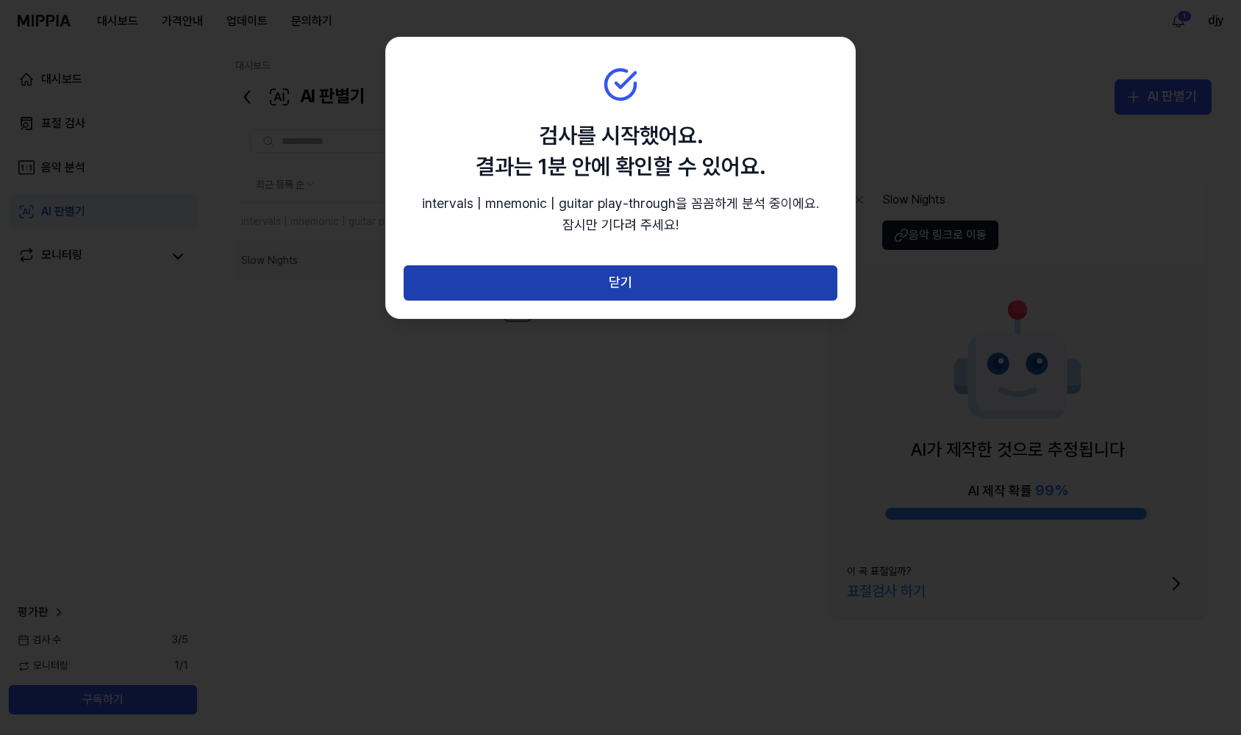
click at [558, 279] on button "닫기" at bounding box center [621, 282] width 434 height 35
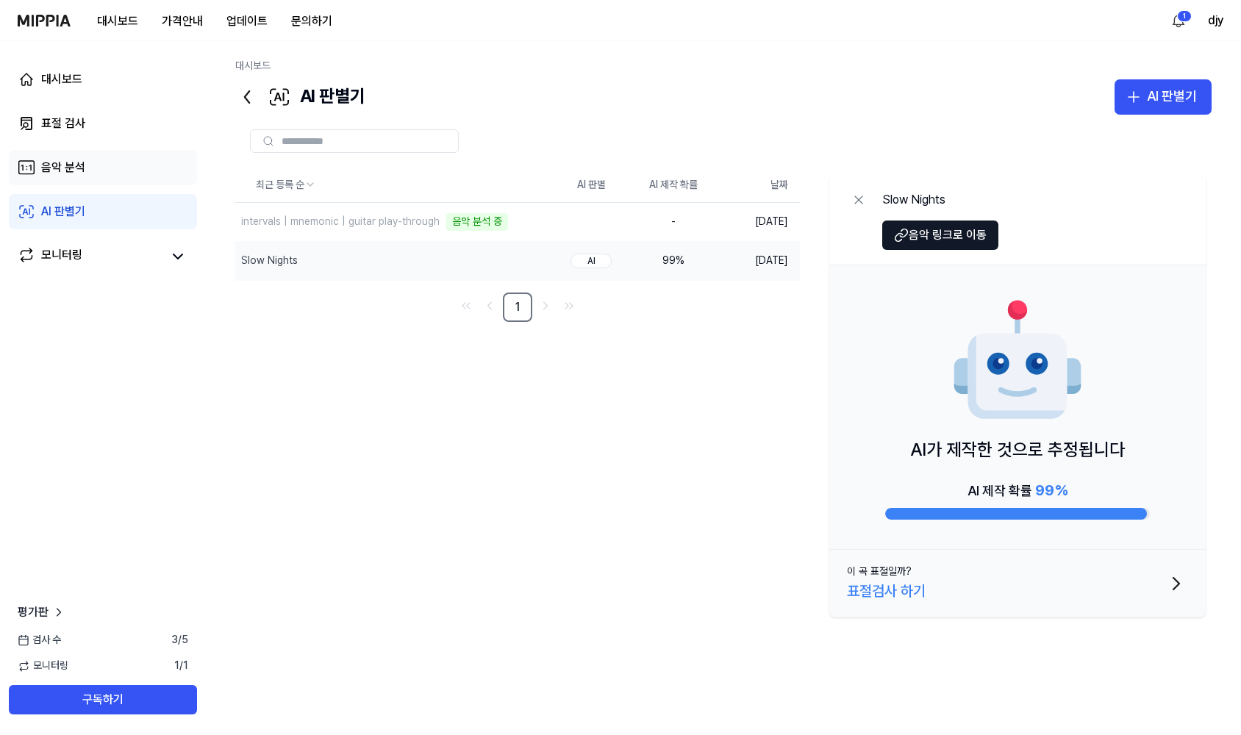
click at [108, 168] on link "음악 분석" at bounding box center [103, 167] width 188 height 35
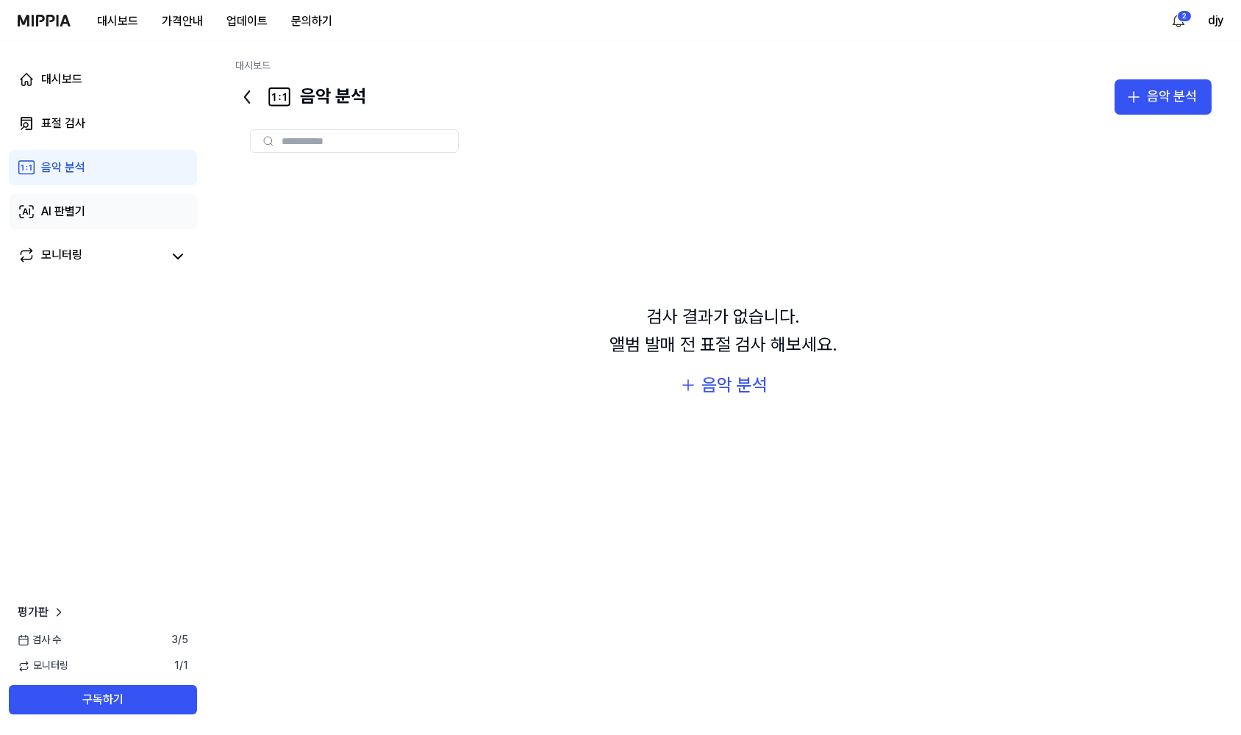
click at [94, 205] on link "AI 판별기" at bounding box center [103, 211] width 188 height 35
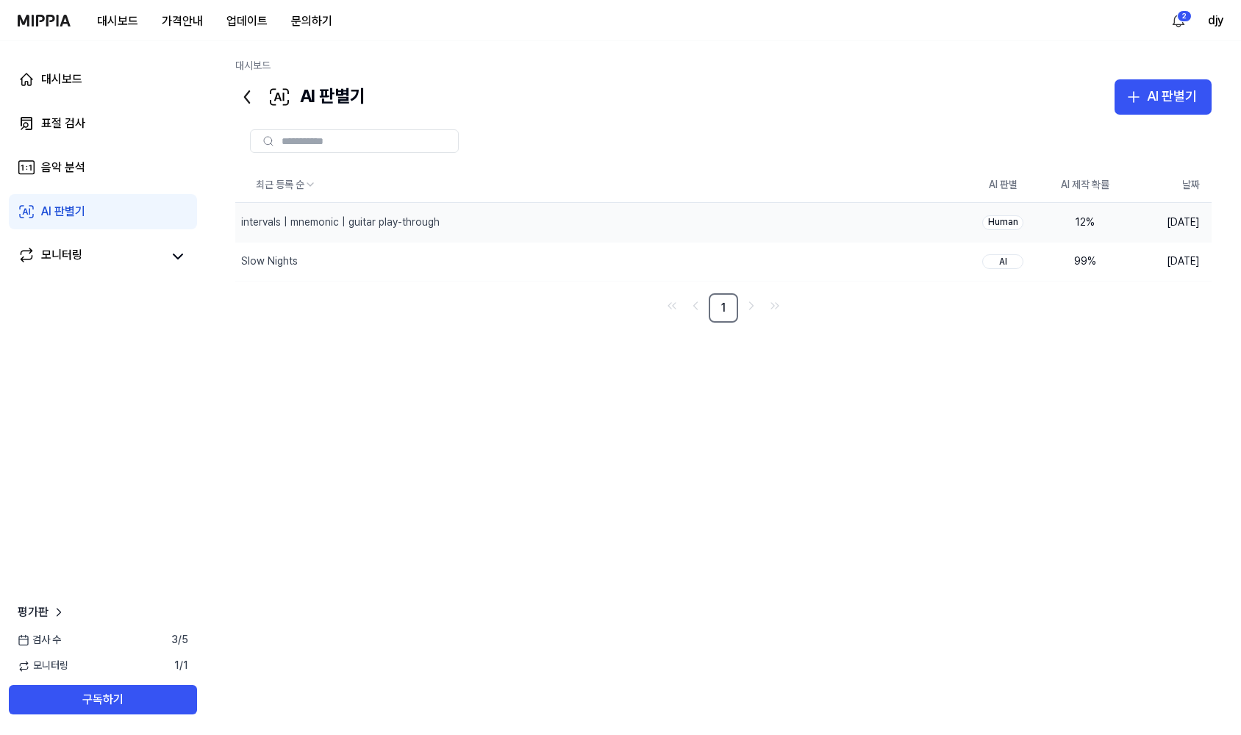
click at [1061, 223] on div "12 %" at bounding box center [1085, 222] width 59 height 15
